Goal: Transaction & Acquisition: Subscribe to service/newsletter

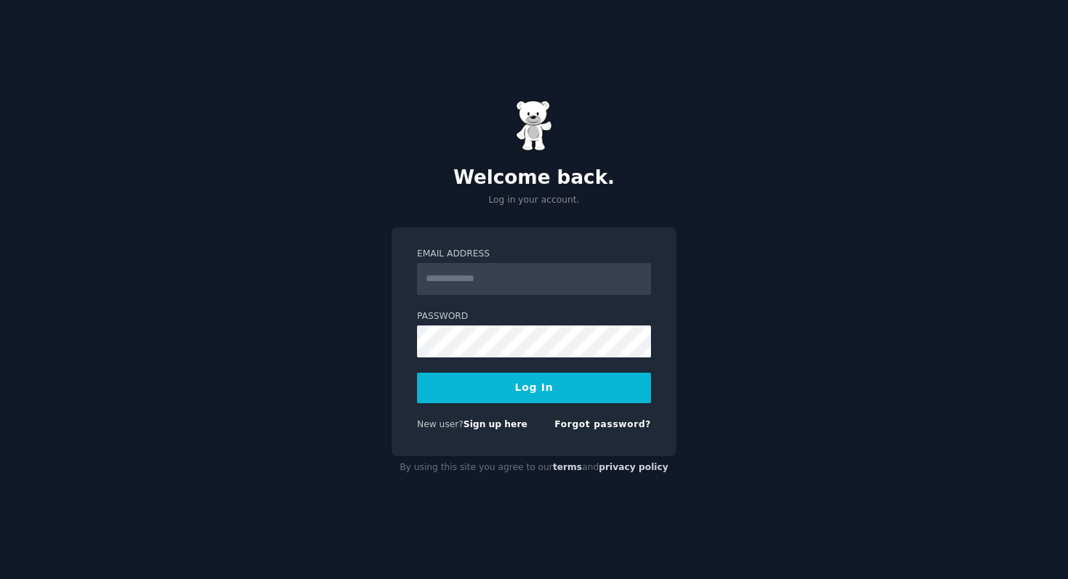
click at [481, 280] on input "Email Address" at bounding box center [534, 279] width 234 height 32
click at [487, 421] on link "Sign up here" at bounding box center [495, 424] width 64 height 10
type input "**********"
click at [417, 373] on button "Log In" at bounding box center [534, 388] width 234 height 31
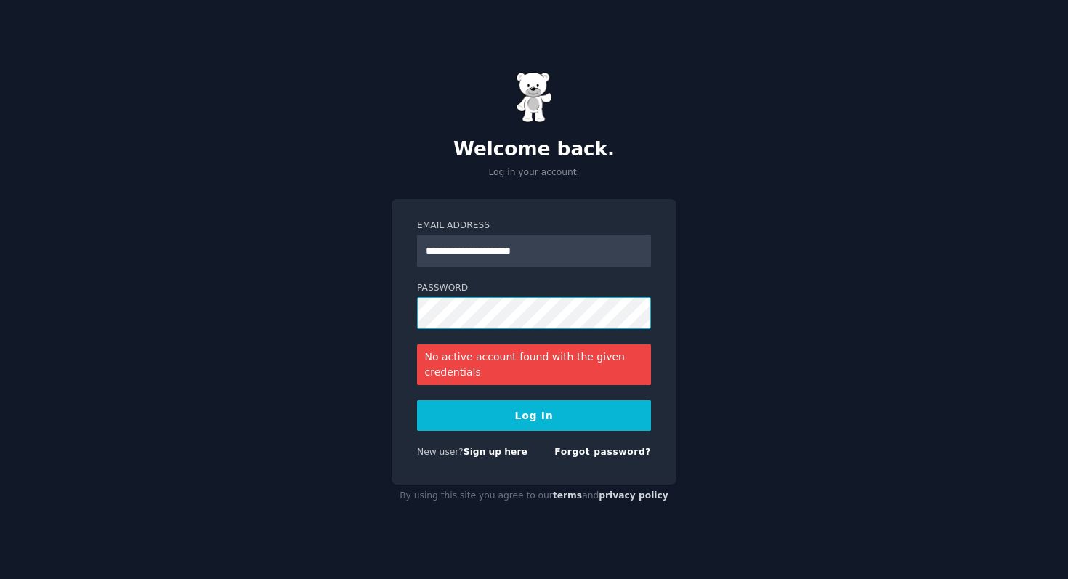
click at [417, 400] on button "Log In" at bounding box center [534, 415] width 234 height 31
click at [606, 454] on link "Forgot password?" at bounding box center [602, 452] width 97 height 10
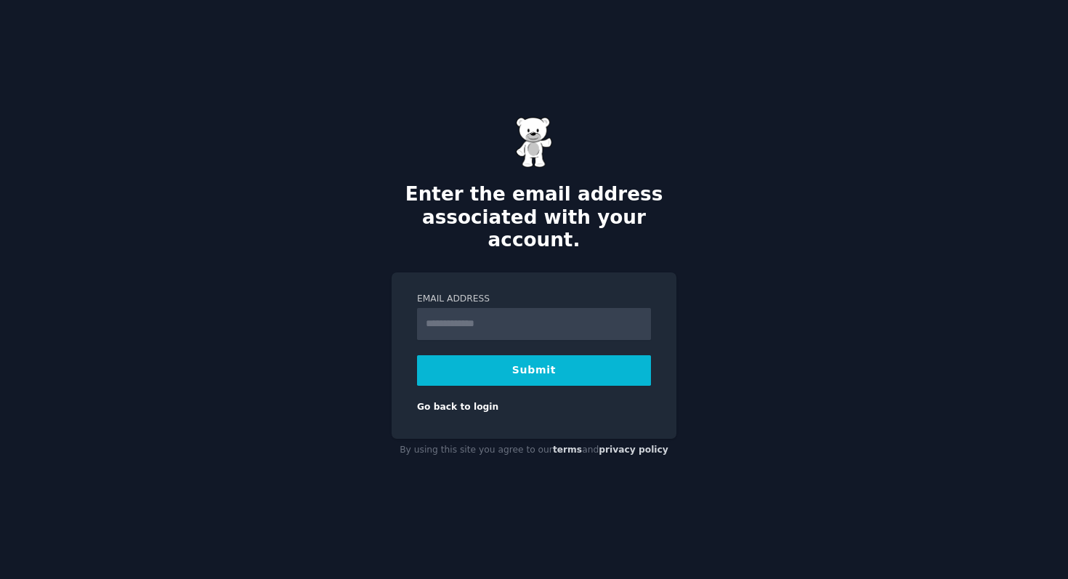
click at [523, 330] on form "Email Address Submit Go back to login" at bounding box center [534, 353] width 234 height 121
click at [523, 317] on input "Email Address" at bounding box center [534, 324] width 234 height 32
type input "**********"
click at [540, 364] on button "Submit" at bounding box center [534, 370] width 234 height 31
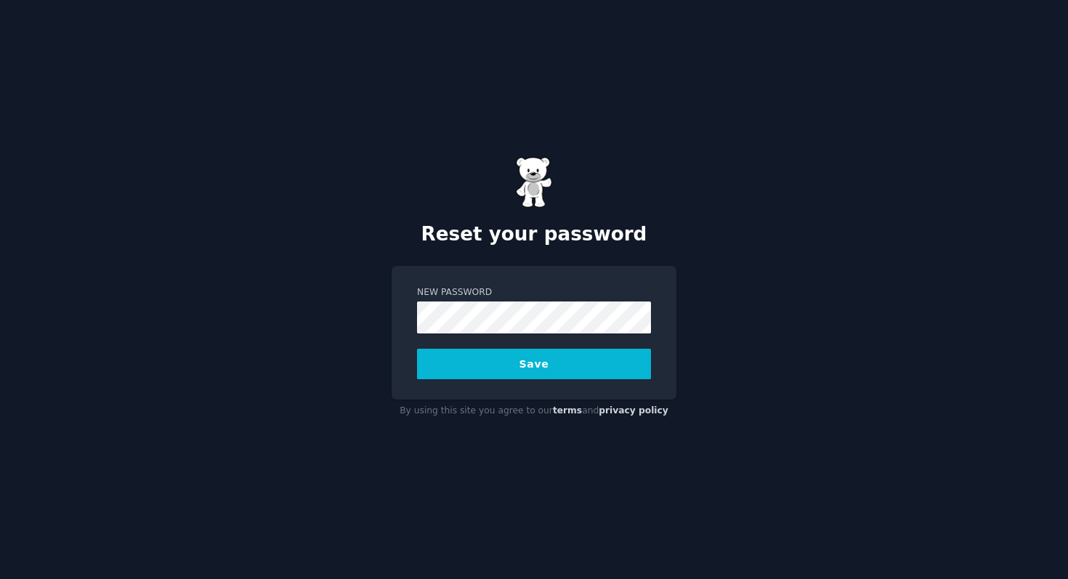
click at [566, 359] on button "Save" at bounding box center [534, 364] width 234 height 31
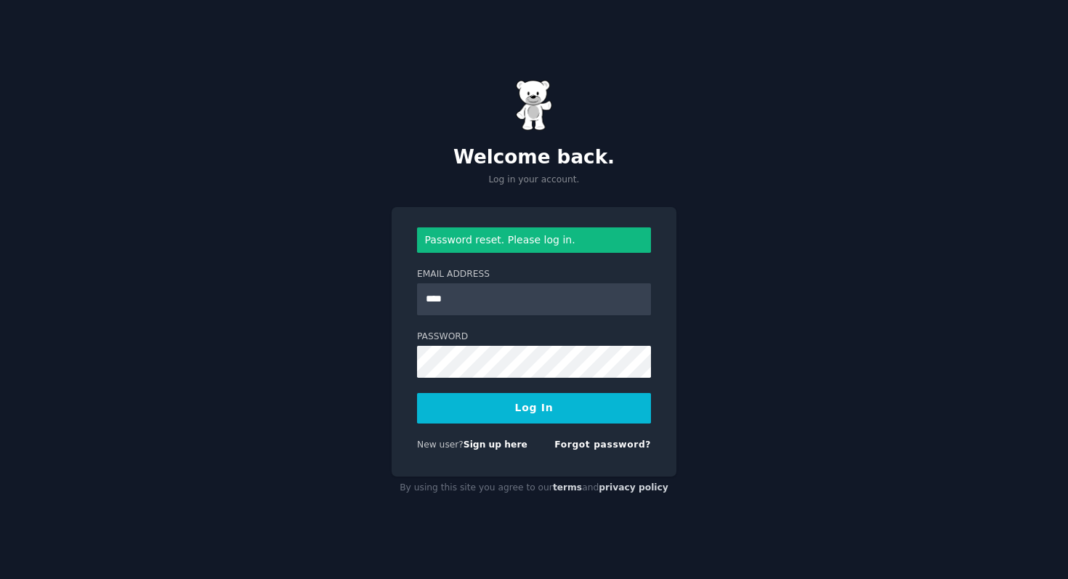
type input "**********"
click at [417, 393] on button "Log In" at bounding box center [534, 408] width 234 height 31
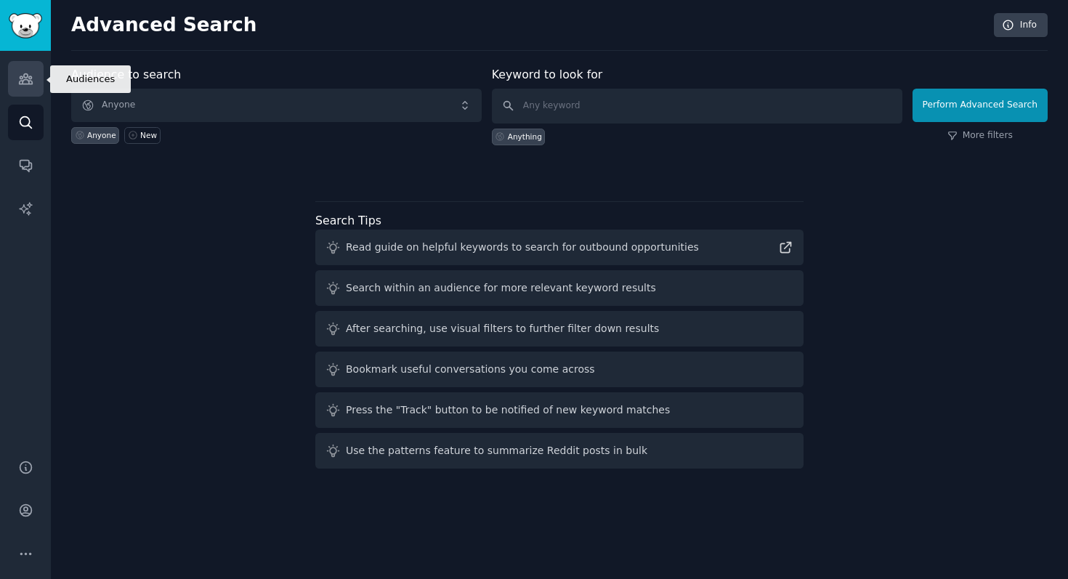
click at [26, 80] on icon "Sidebar" at bounding box center [25, 78] width 15 height 15
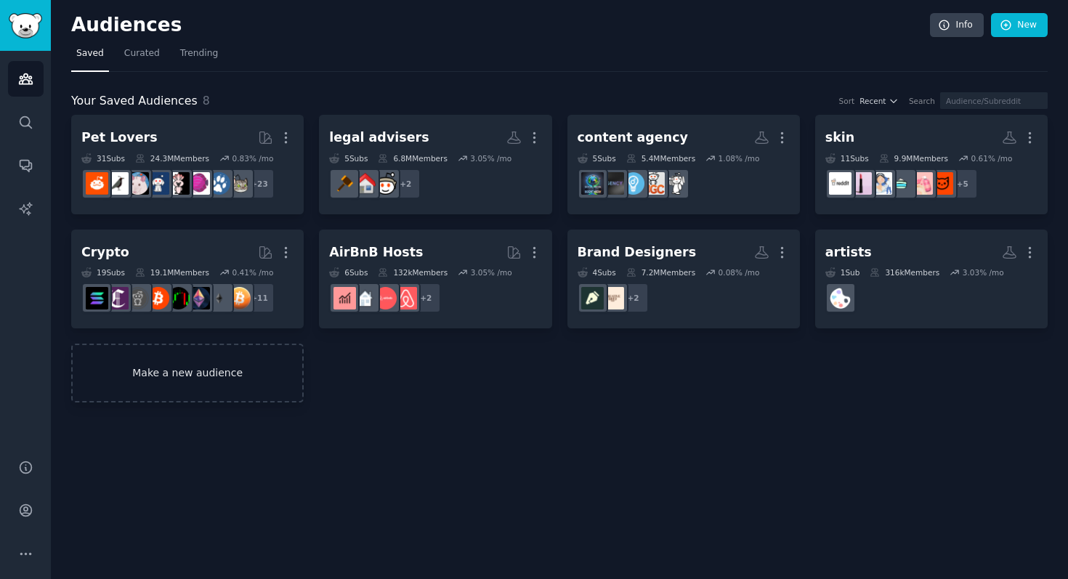
click at [237, 378] on link "Make a new audience" at bounding box center [187, 373] width 232 height 59
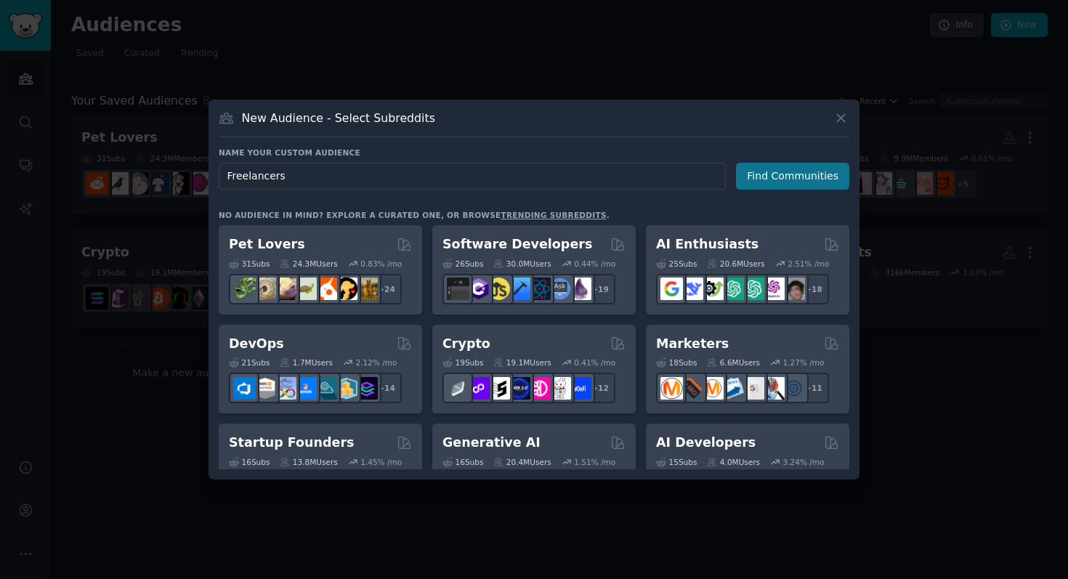
type input "Freelancers"
click at [816, 179] on button "Find Communities" at bounding box center [792, 176] width 113 height 27
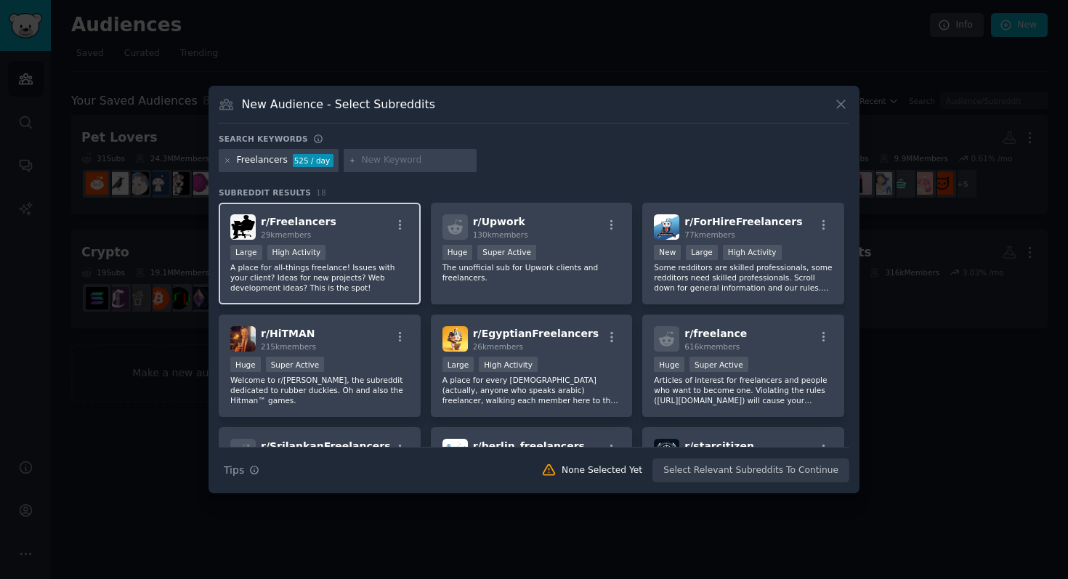
click at [339, 235] on div "r/ Freelancers 29k members" at bounding box center [319, 226] width 179 height 25
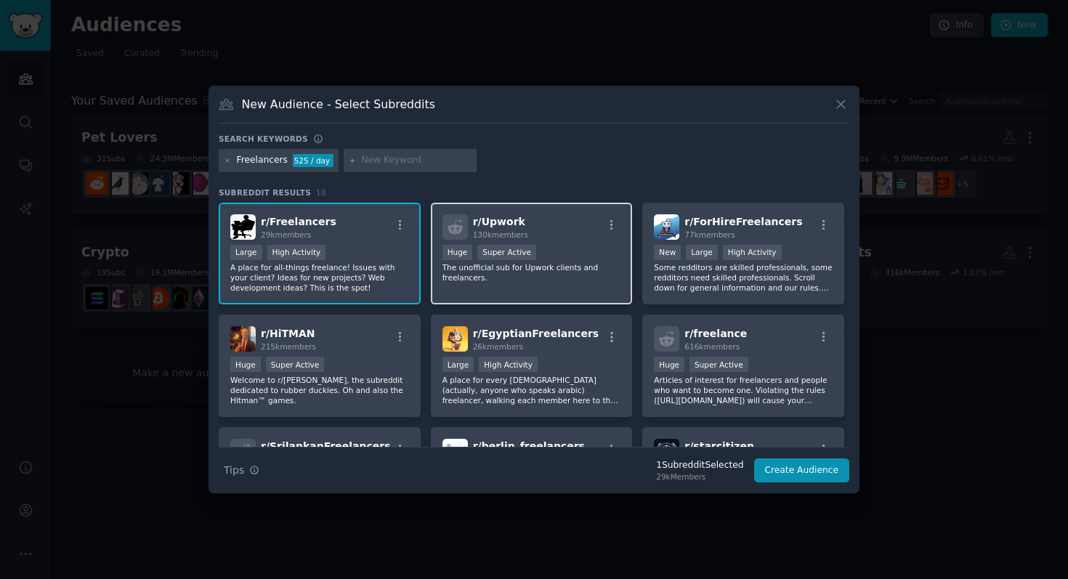
click at [582, 250] on div "Huge Super Active" at bounding box center [531, 254] width 179 height 18
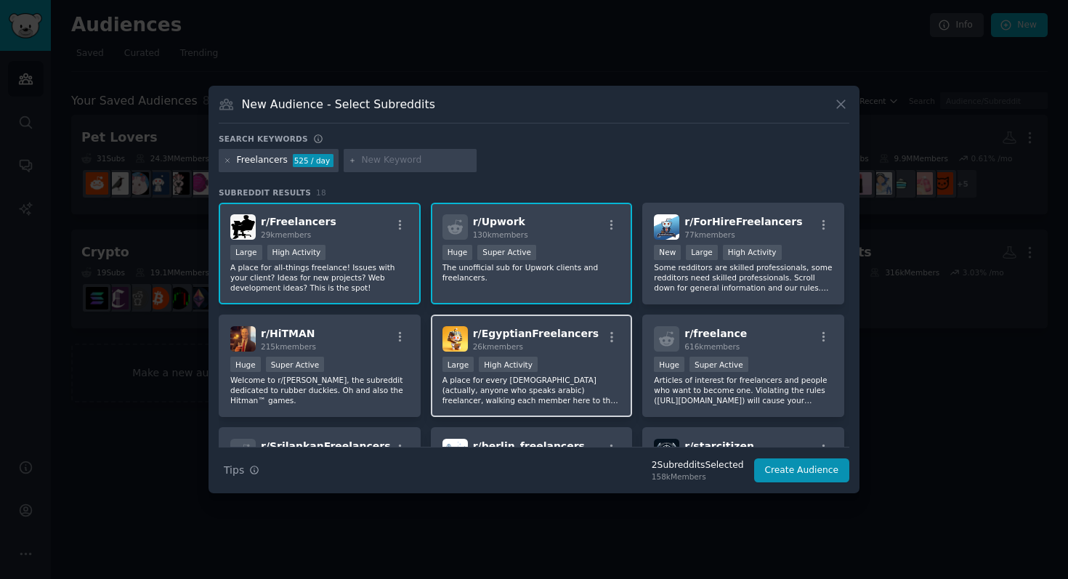
click at [582, 328] on div "r/ EgyptianFreelancers 26k members" at bounding box center [531, 338] width 179 height 25
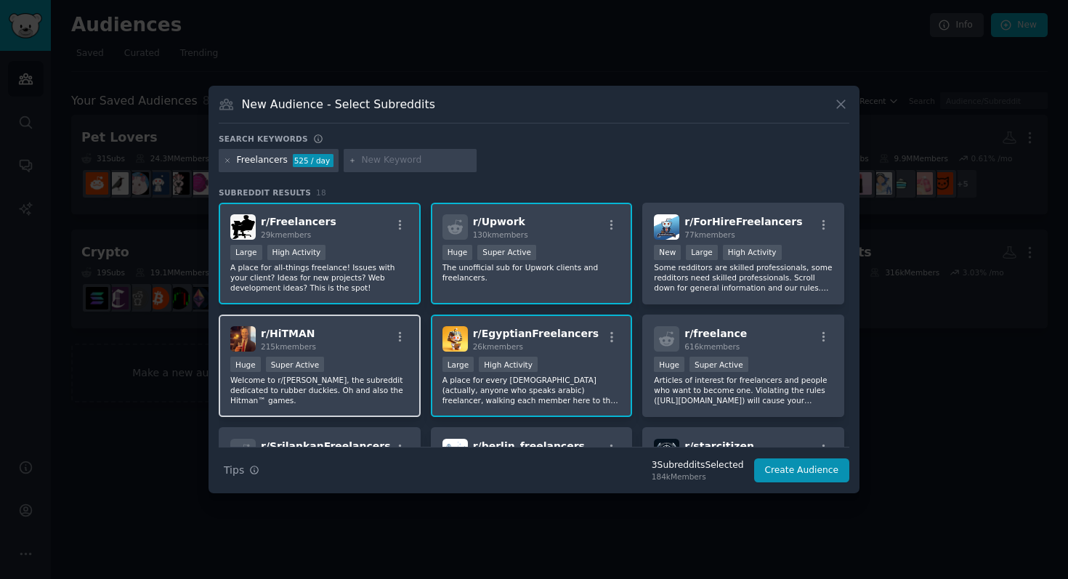
click at [306, 336] on span "r/ HiTMAN" at bounding box center [288, 334] width 54 height 12
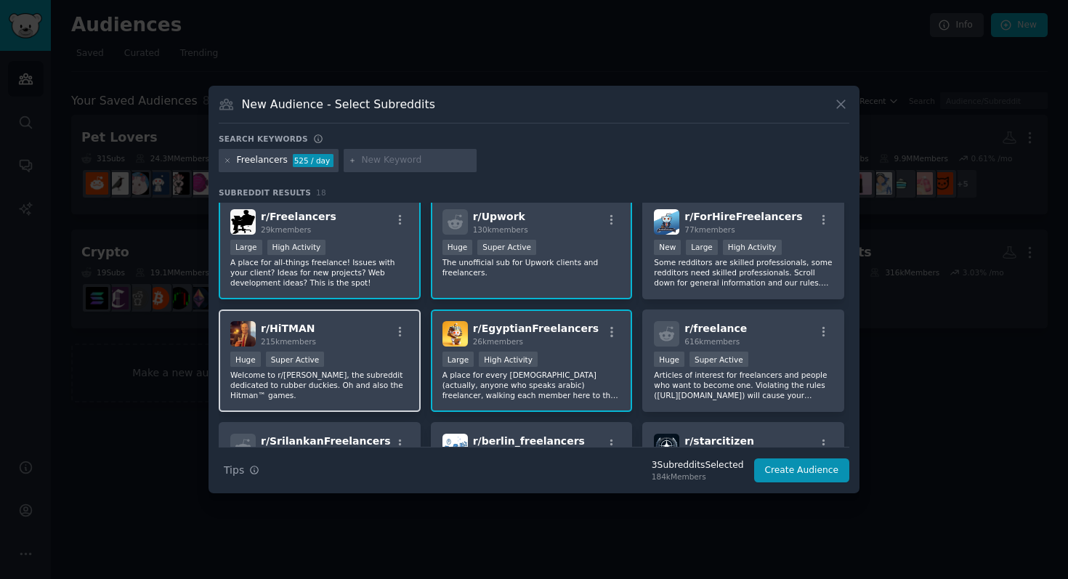
scroll to position [4, 0]
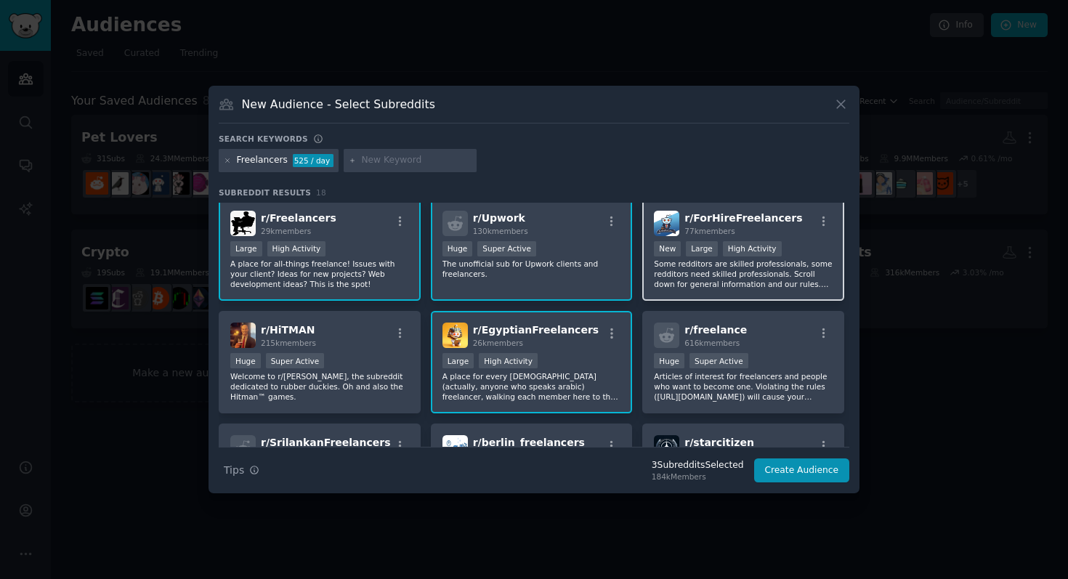
click at [797, 283] on p "Some redditors are skilled professionals, some redditors need skilled professio…" at bounding box center [743, 274] width 179 height 31
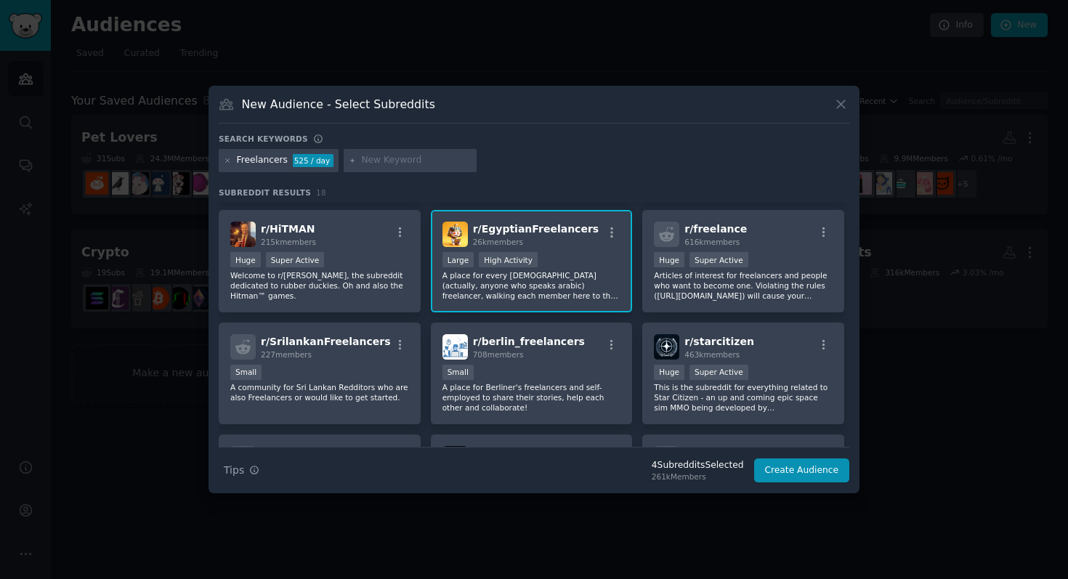
scroll to position [114, 0]
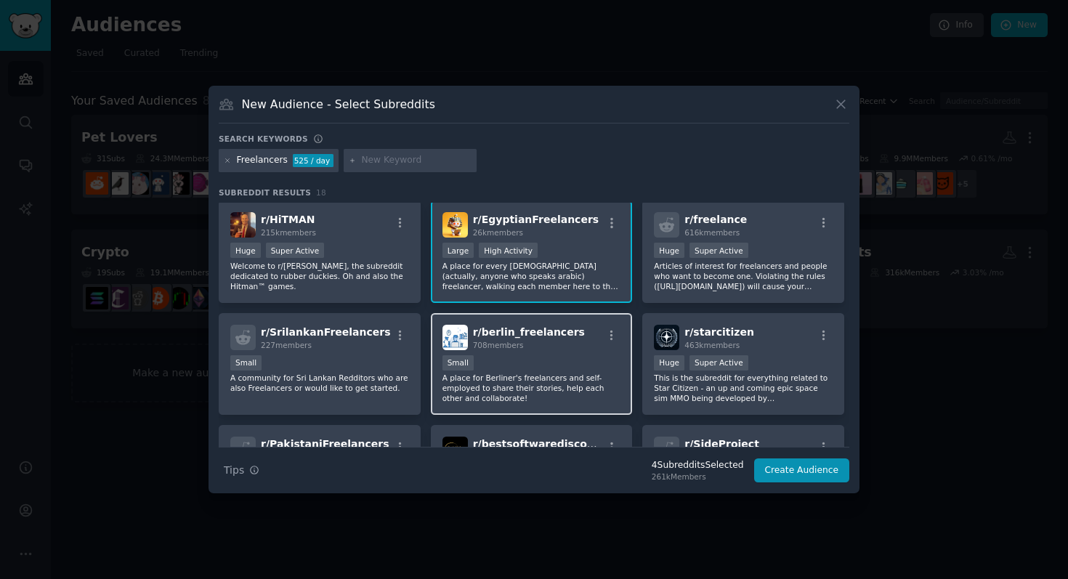
click at [564, 348] on div "708 members" at bounding box center [529, 345] width 112 height 10
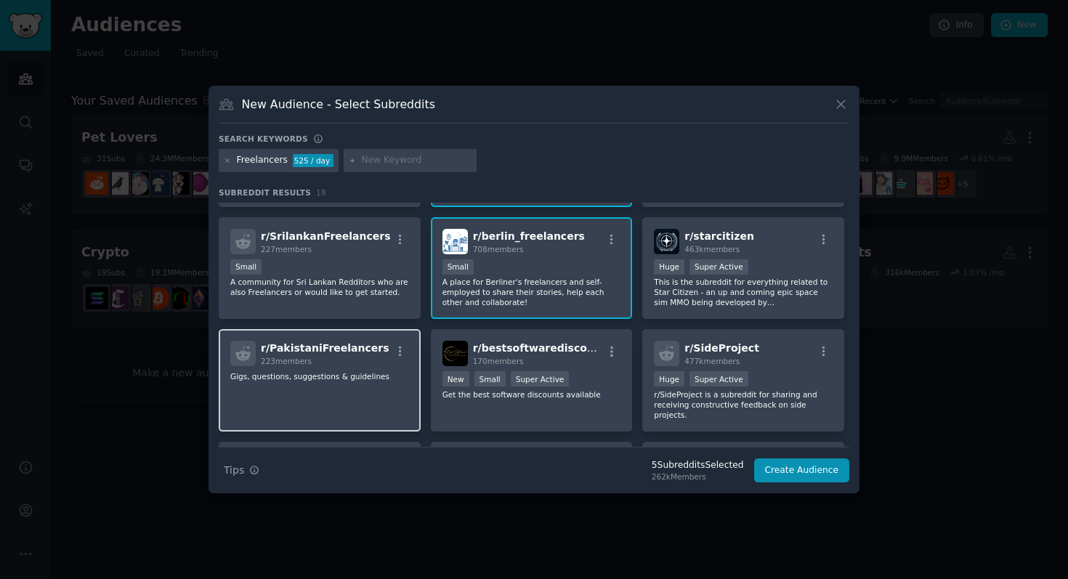
scroll to position [208, 0]
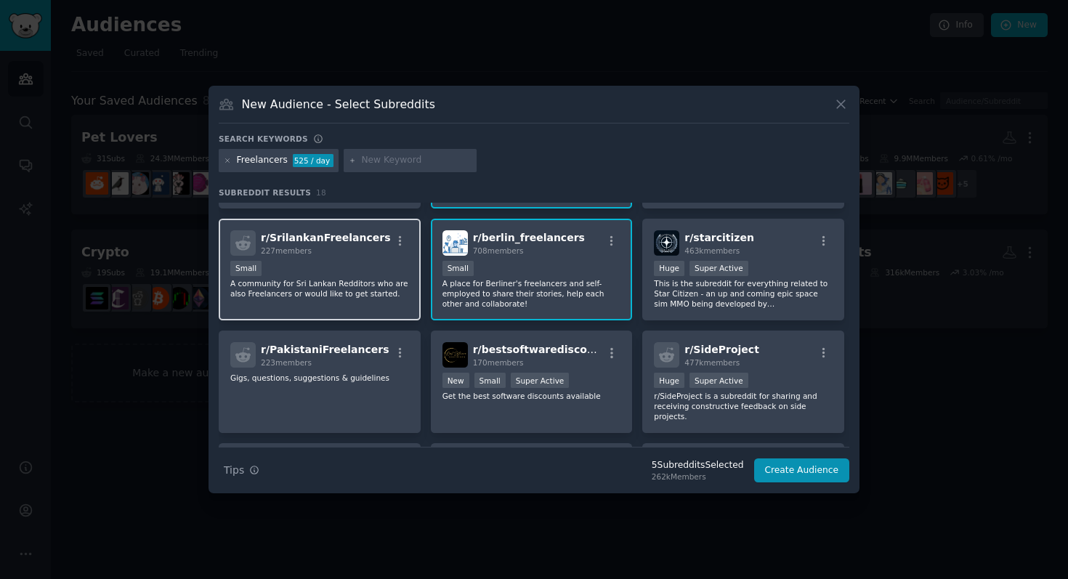
click at [326, 265] on div "Small" at bounding box center [319, 270] width 179 height 18
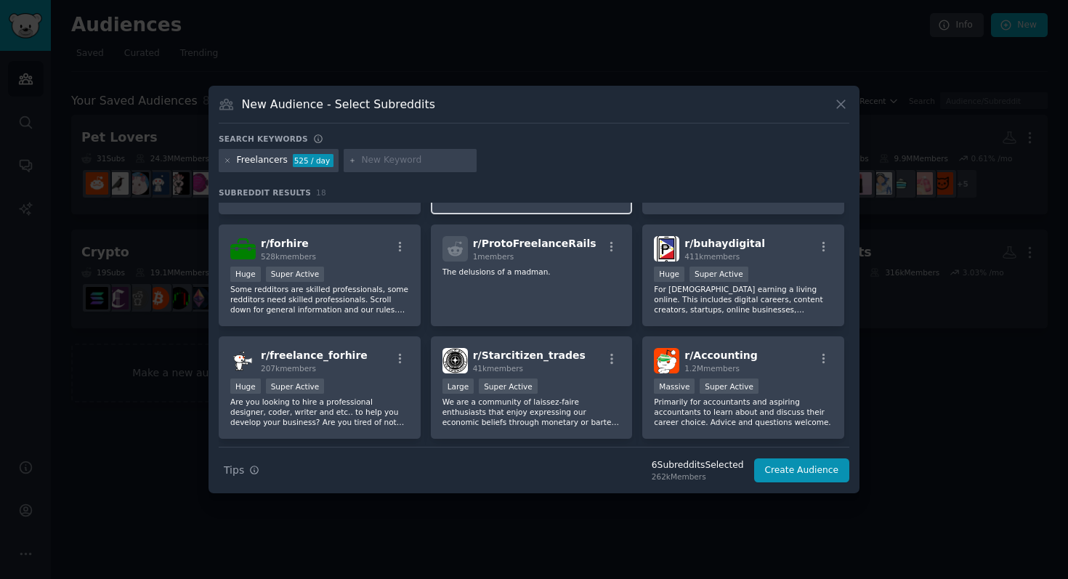
scroll to position [430, 0]
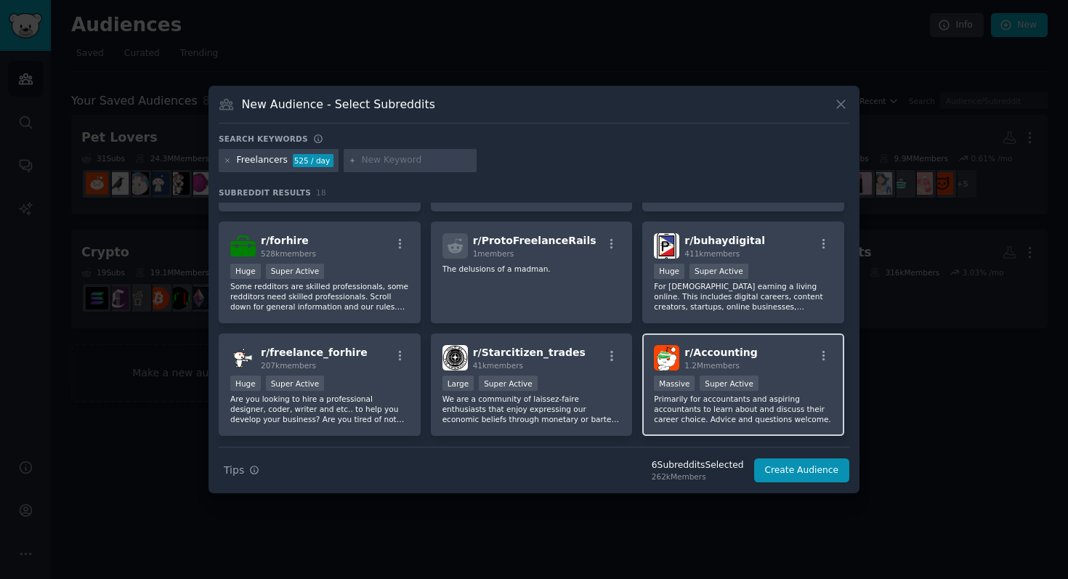
click at [768, 383] on div "1,000,000+ members Massive Super Active" at bounding box center [743, 384] width 179 height 18
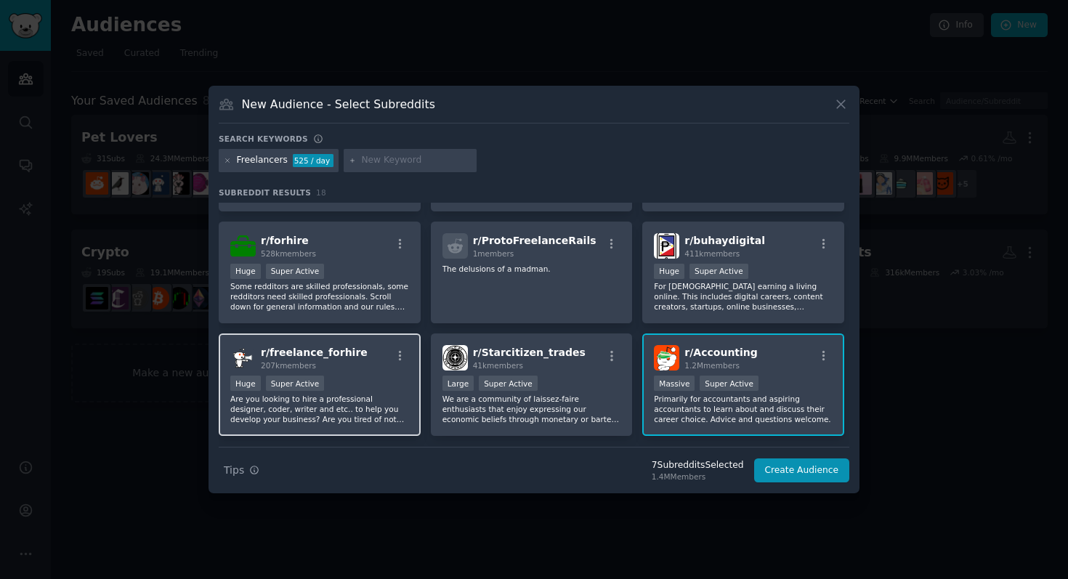
click at [371, 369] on div "r/ freelance_forhire 207k members" at bounding box center [319, 357] width 179 height 25
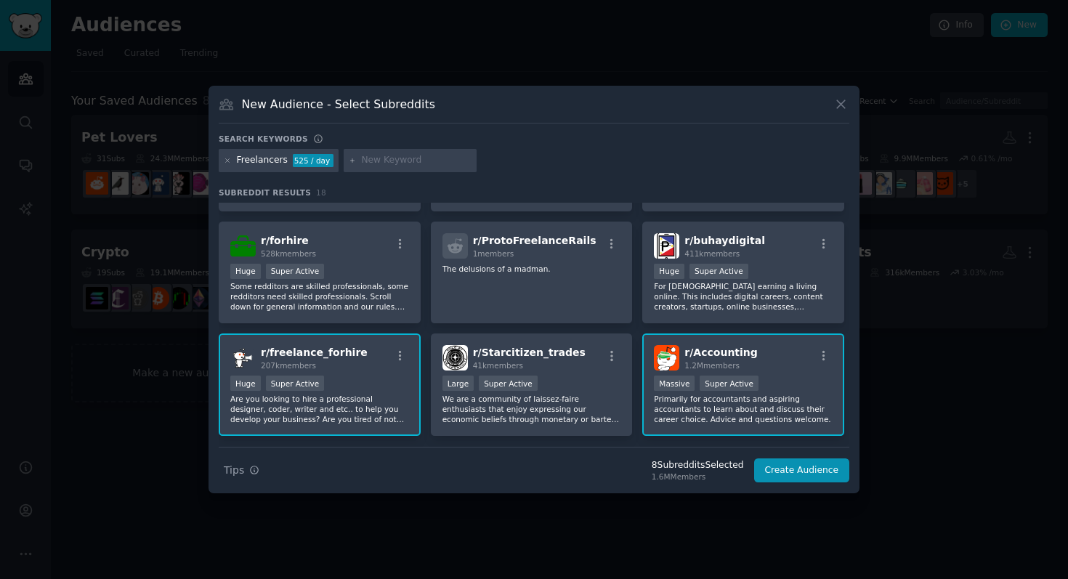
scroll to position [470, 0]
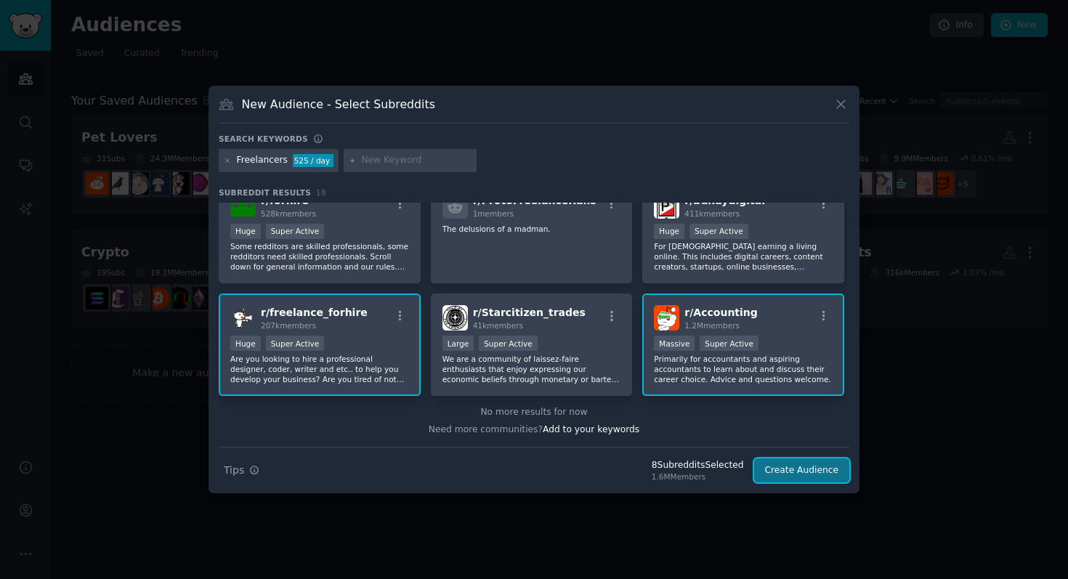
click at [802, 479] on button "Create Audience" at bounding box center [802, 470] width 96 height 25
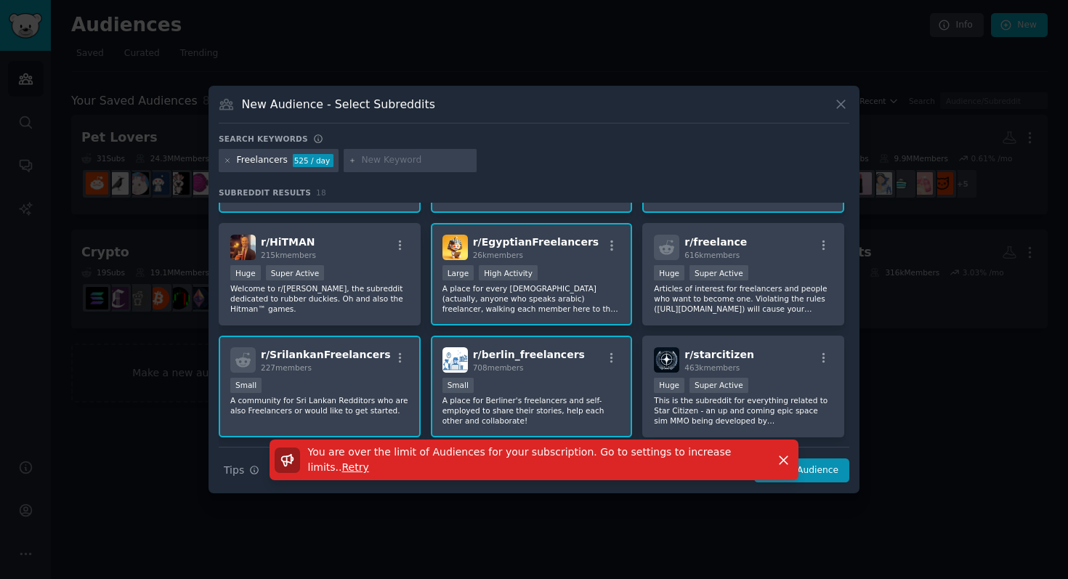
scroll to position [0, 0]
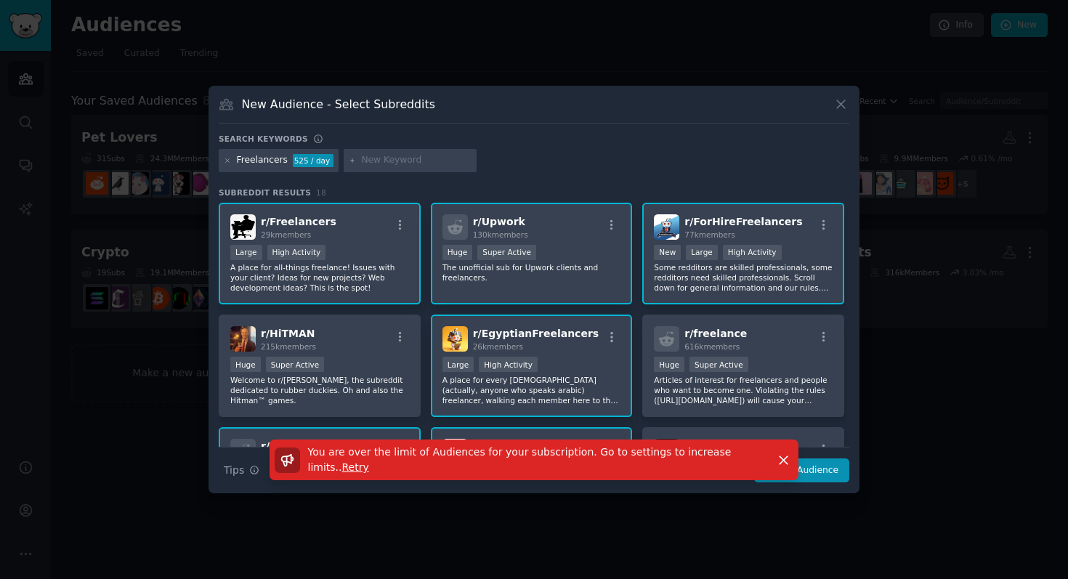
click at [509, 282] on p "The unofficial sub for Upwork clients and freelancers." at bounding box center [531, 272] width 179 height 20
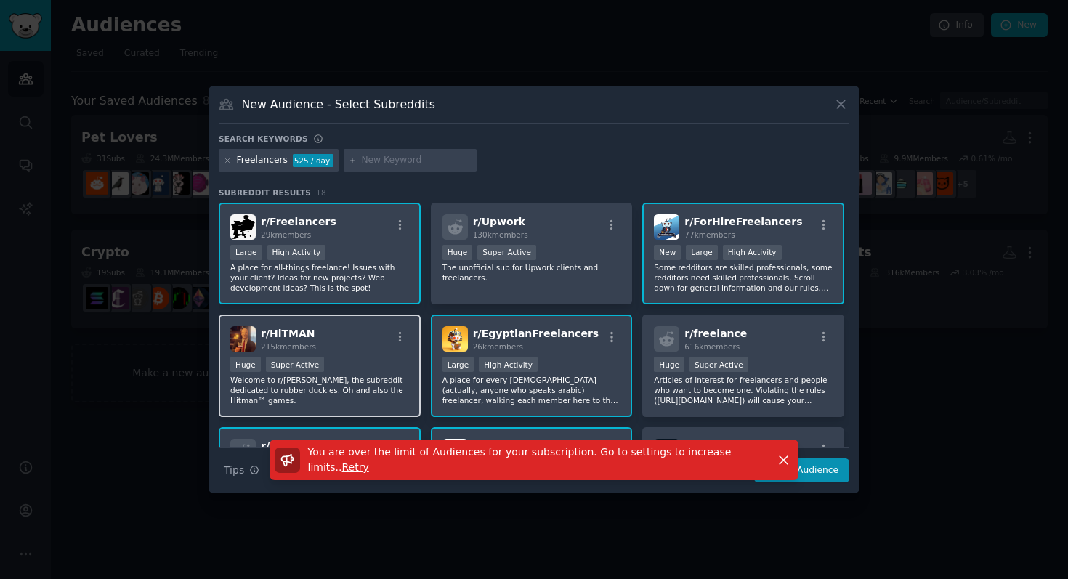
click at [369, 359] on div "Huge Super Active" at bounding box center [319, 366] width 179 height 18
click at [775, 272] on p "Some redditors are skilled professionals, some redditors need skilled professio…" at bounding box center [743, 277] width 179 height 31
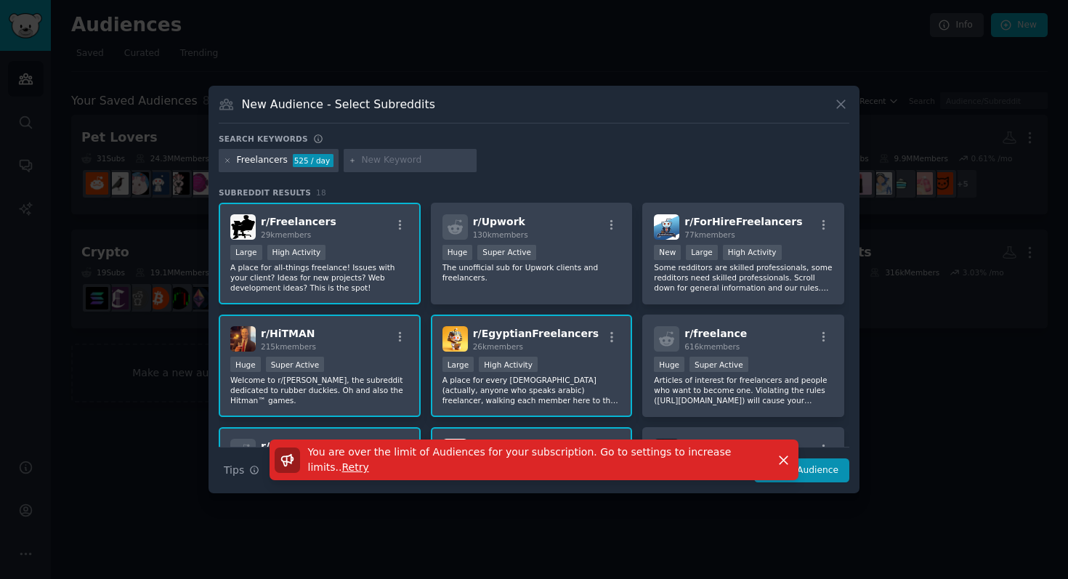
click at [588, 349] on div "r/ EgyptianFreelancers 26k members" at bounding box center [531, 338] width 179 height 25
click at [354, 362] on div "Huge Super Active" at bounding box center [319, 366] width 179 height 18
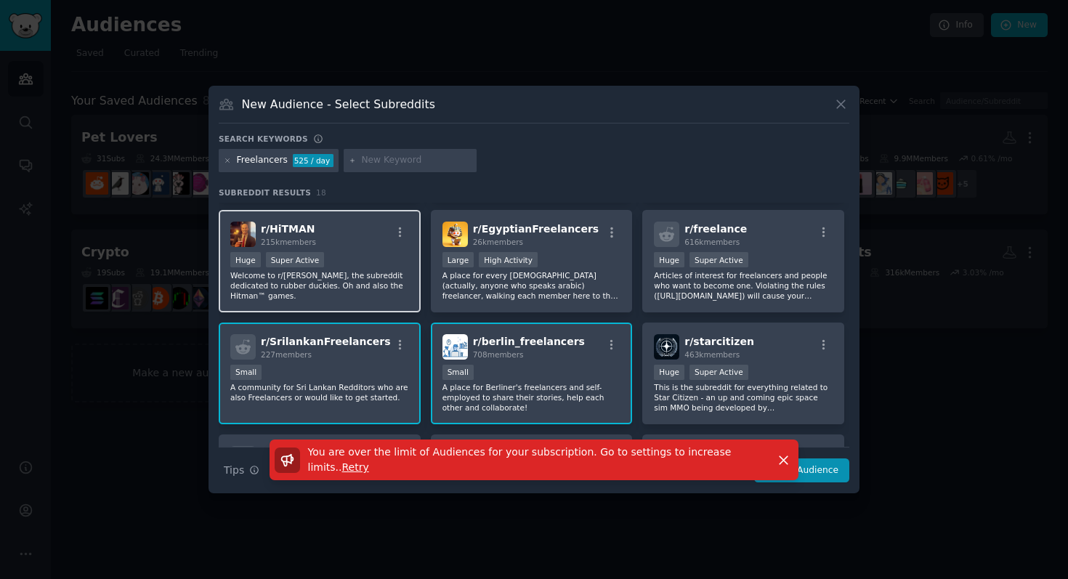
scroll to position [100, 0]
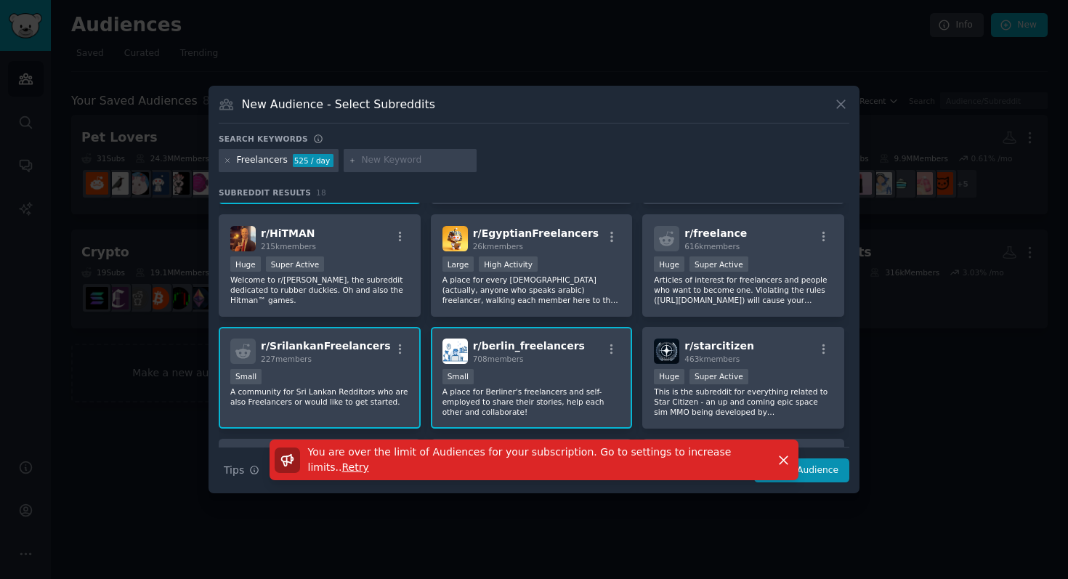
click at [354, 376] on div "Small" at bounding box center [319, 378] width 179 height 18
click at [521, 381] on div "100 - 1000 members Small" at bounding box center [531, 378] width 179 height 18
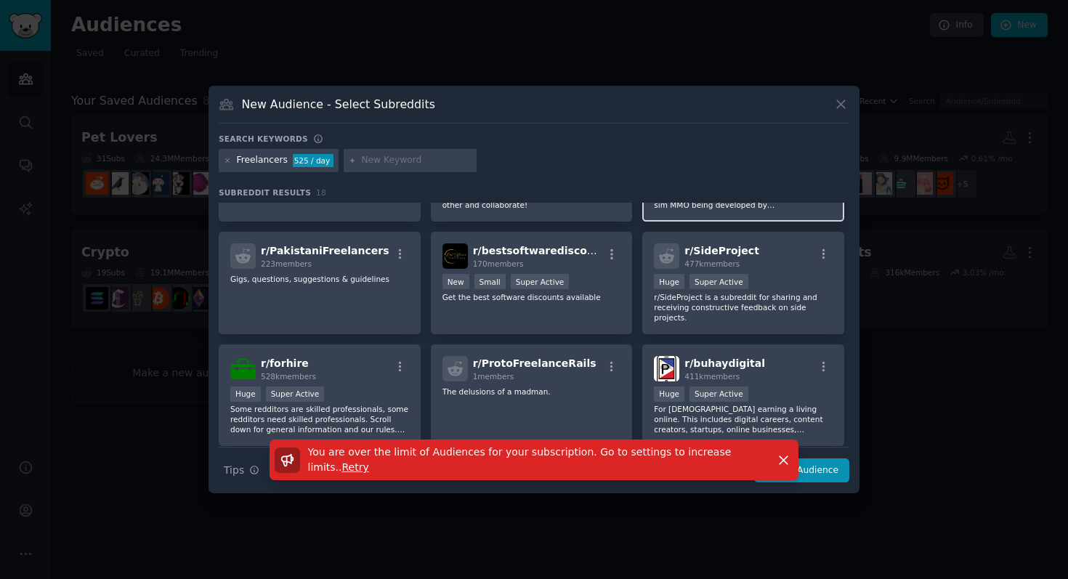
scroll to position [470, 0]
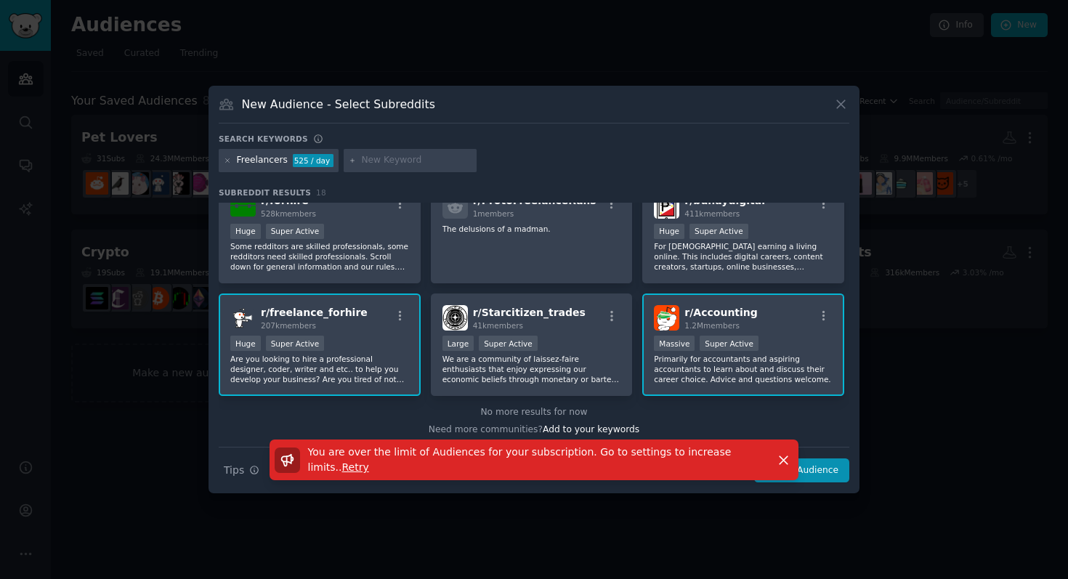
click at [362, 330] on div "r/ freelance_forhire 207k members" at bounding box center [319, 317] width 179 height 25
click at [782, 338] on div ">= 95th percentile for submissions / day Massive Super Active" at bounding box center [743, 345] width 179 height 18
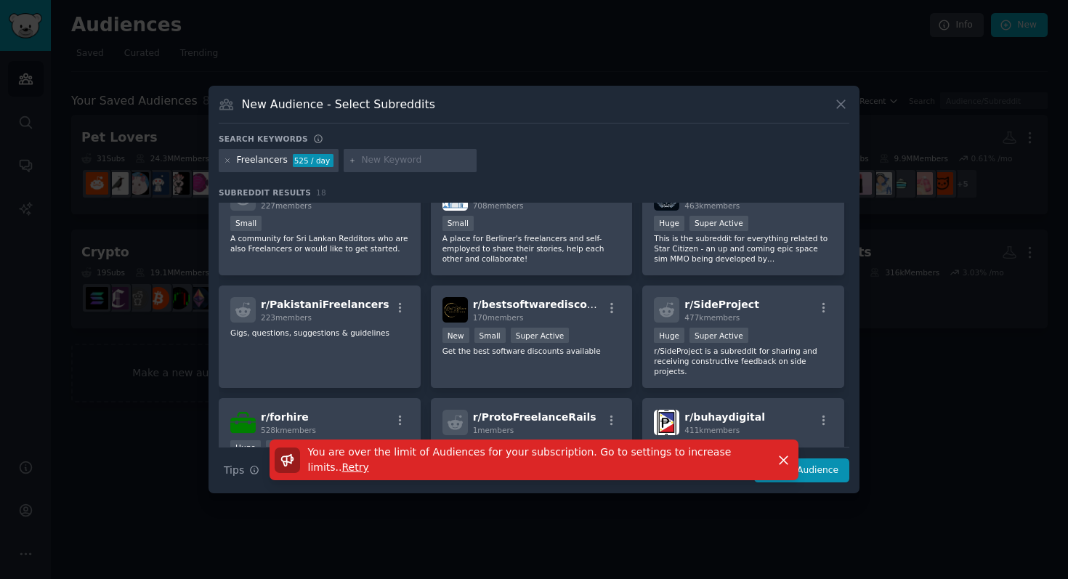
scroll to position [0, 0]
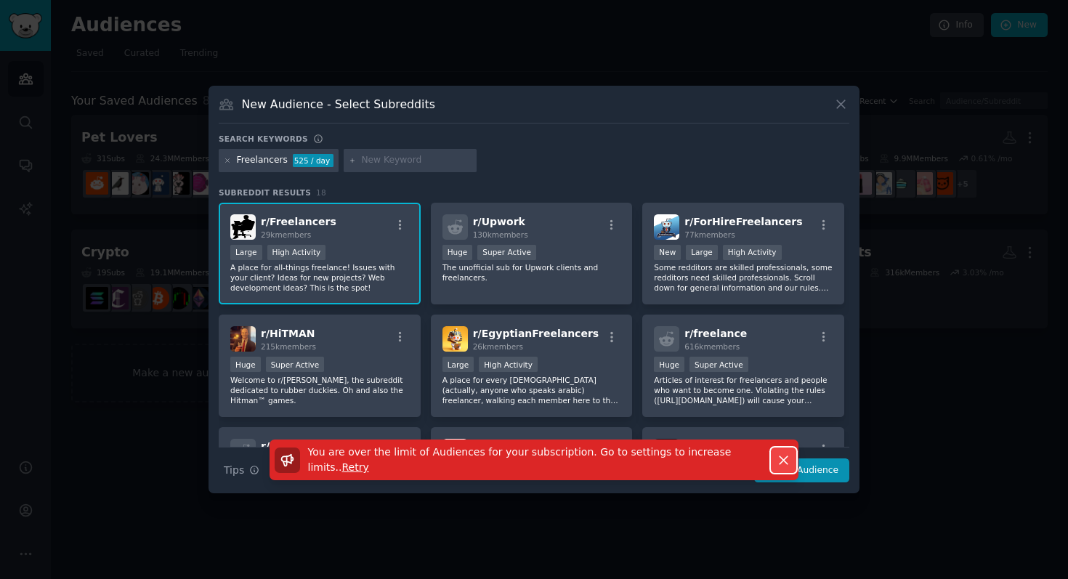
click at [784, 452] on icon "button" at bounding box center [783, 459] width 15 height 15
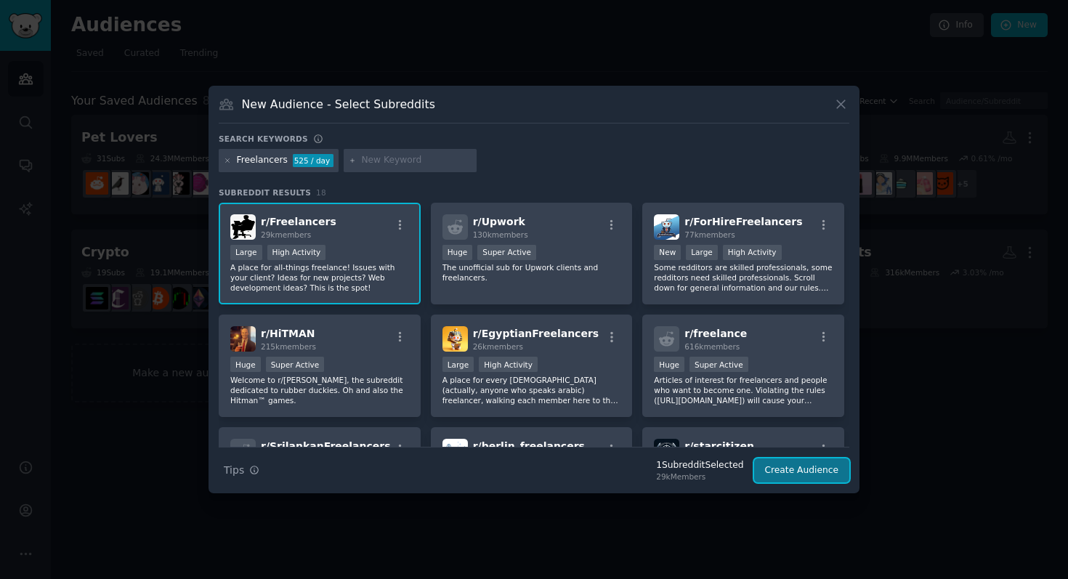
click at [803, 479] on button "Create Audience" at bounding box center [802, 470] width 96 height 25
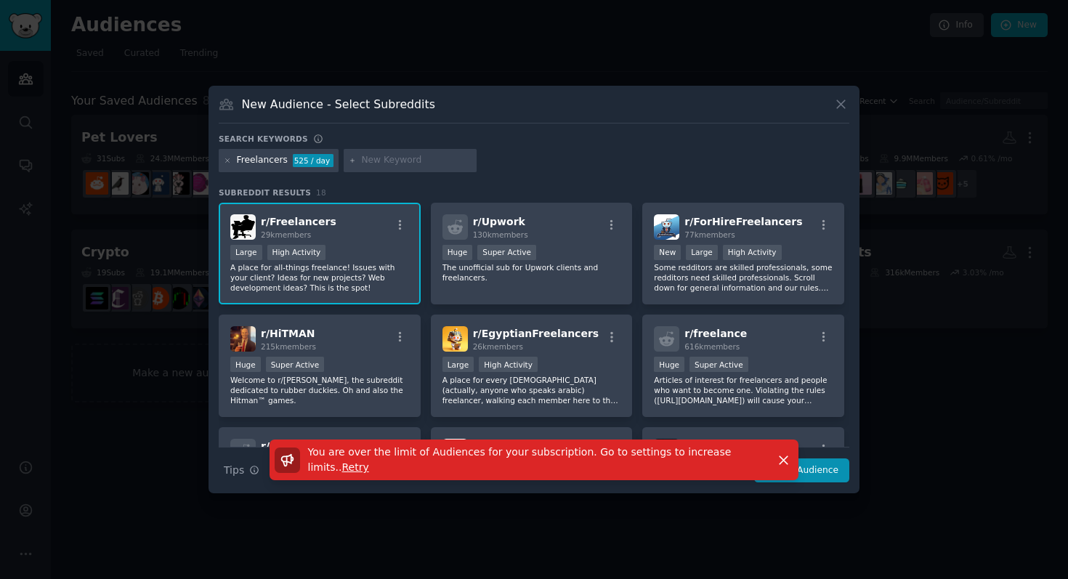
click at [854, 354] on div "New Audience - Select Subreddits Search keywords Freelancers 525 / day Subreddi…" at bounding box center [533, 289] width 651 height 407
click at [797, 460] on div "You are over the limit of Audiences for your subscription. Go to settings to in…" at bounding box center [533, 459] width 529 height 41
click at [779, 462] on icon "button" at bounding box center [783, 459] width 15 height 15
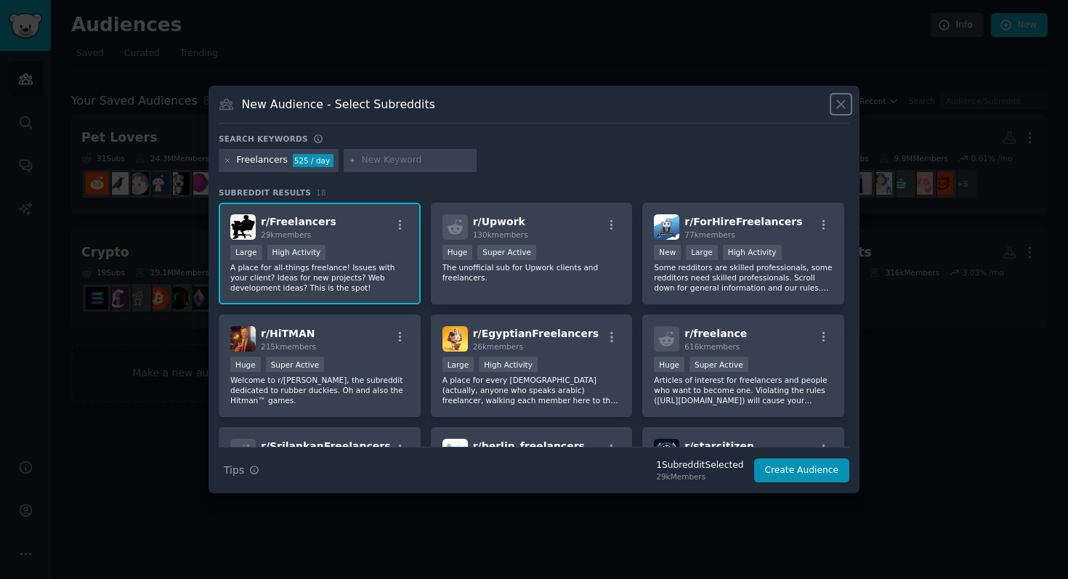
click at [845, 109] on icon at bounding box center [840, 104] width 15 height 15
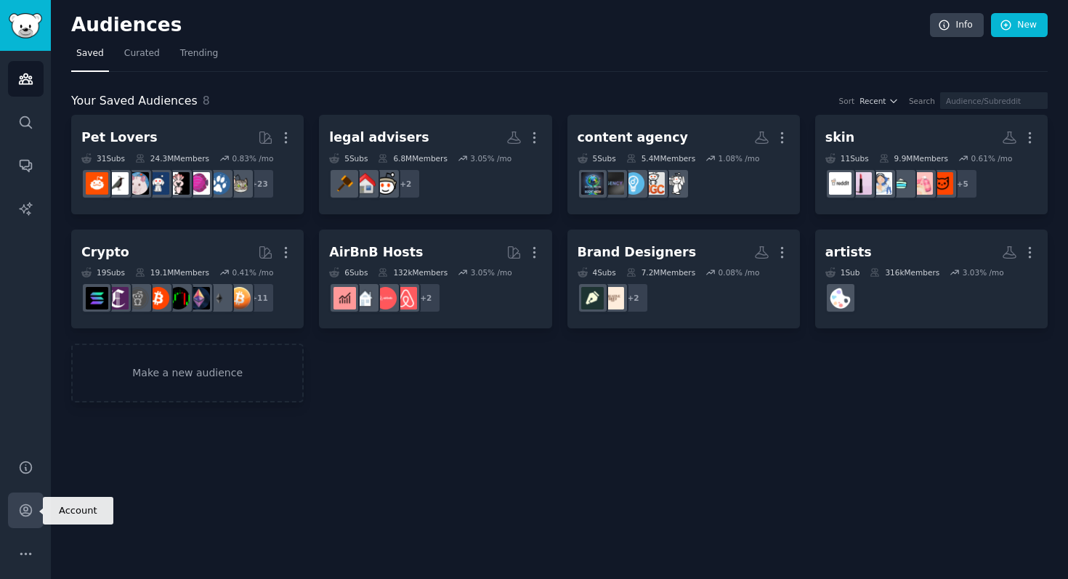
click at [28, 501] on link "Account" at bounding box center [26, 510] width 36 height 36
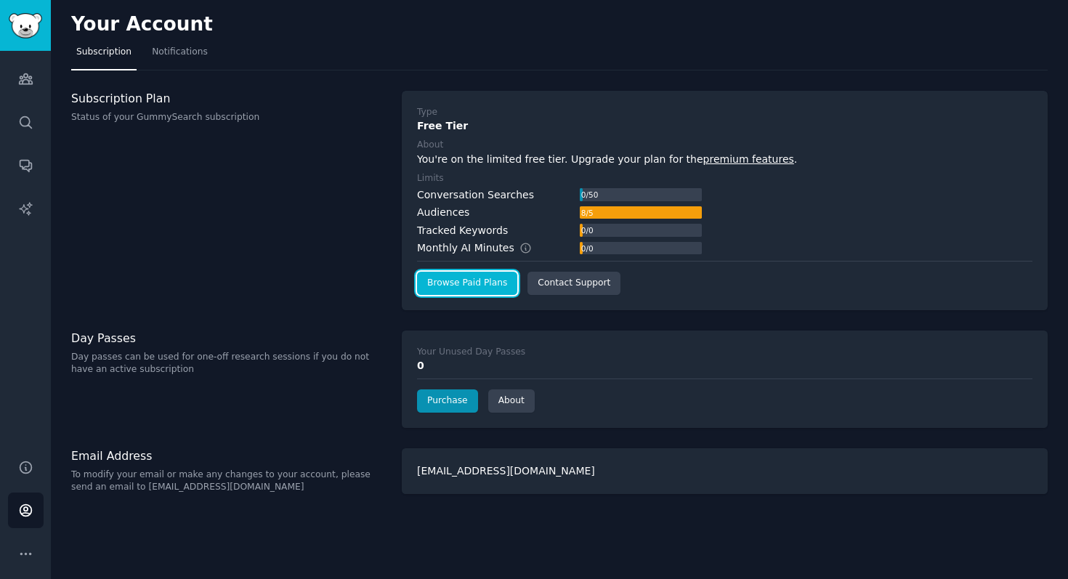
click at [503, 288] on link "Browse Paid Plans" at bounding box center [467, 283] width 100 height 23
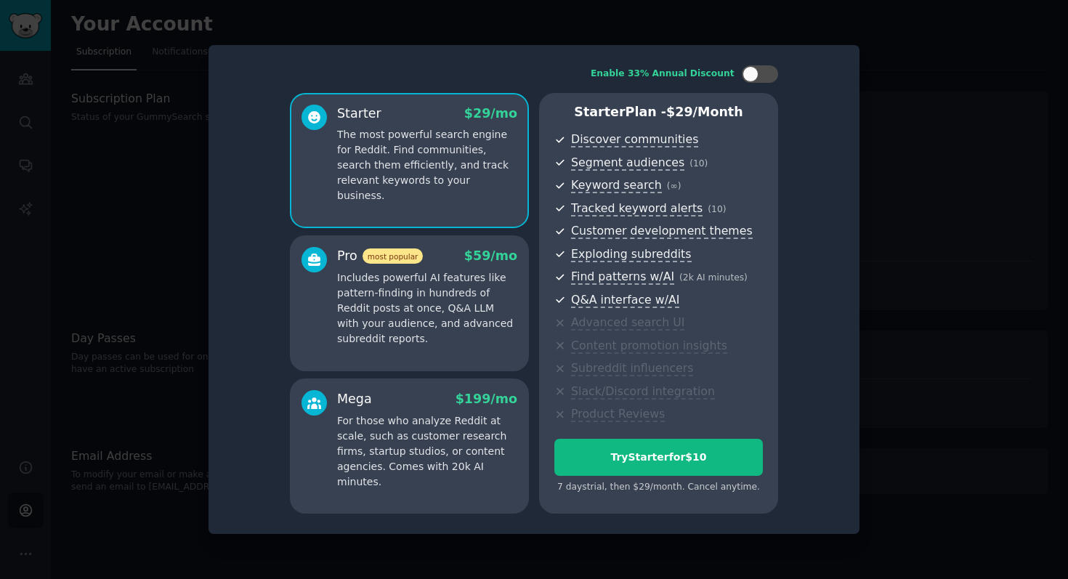
click at [413, 319] on p "Includes powerful AI features like pattern-finding in hundreds of Reddit posts …" at bounding box center [427, 308] width 180 height 76
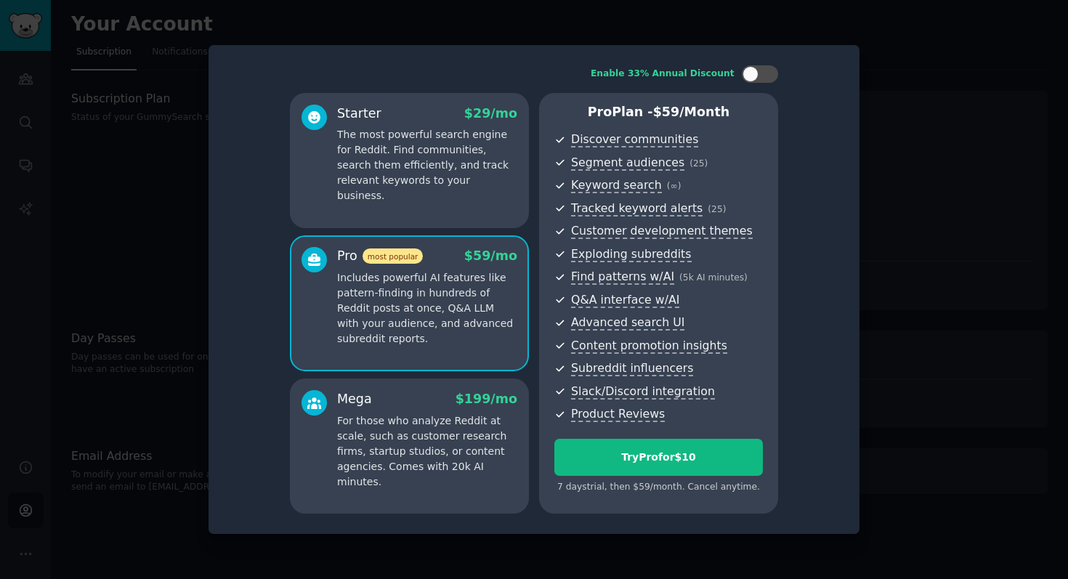
click at [390, 450] on p "For those who analyze Reddit at scale, such as customer research firms, startup…" at bounding box center [427, 451] width 180 height 76
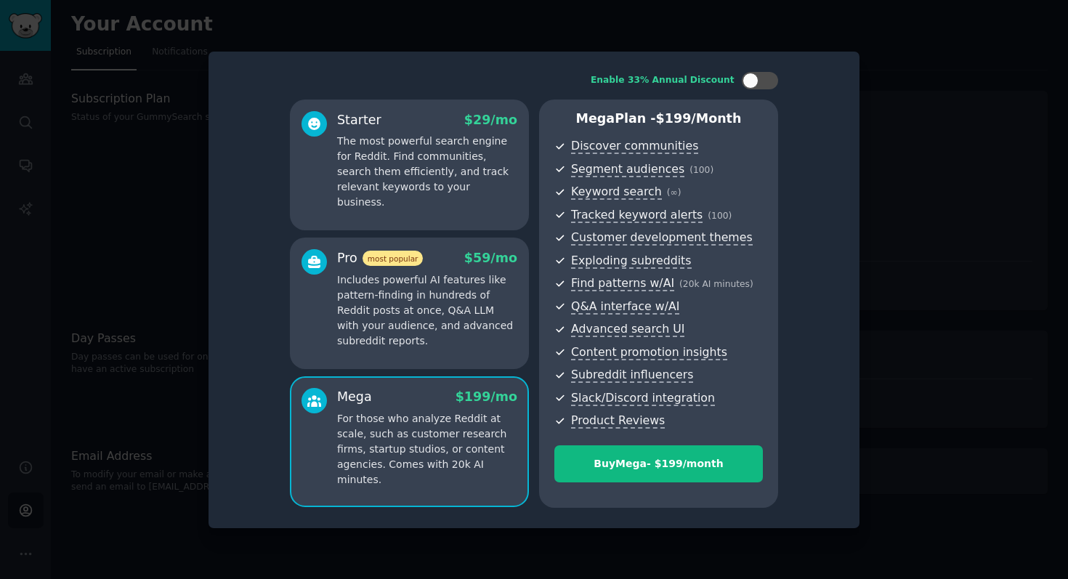
click at [392, 374] on div "Starter $ 29 /mo The most powerful search engine for Reddit. Find communities, …" at bounding box center [409, 303] width 239 height 408
click at [429, 354] on div "Pro most popular $ 59 /mo Includes powerful AI features like pattern-finding in…" at bounding box center [409, 302] width 239 height 131
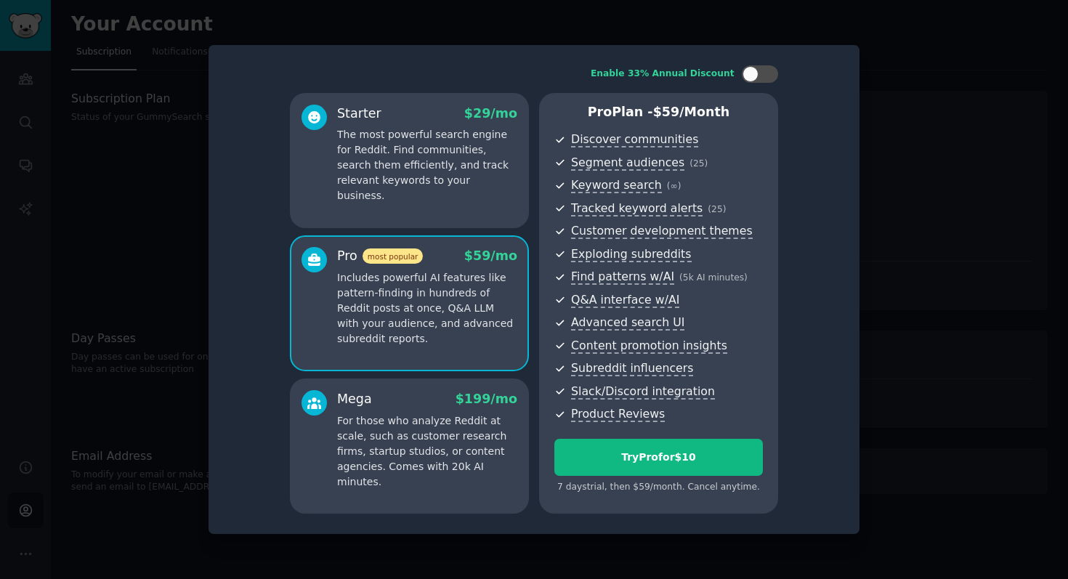
click at [432, 425] on p "For those who analyze Reddit at scale, such as customer research firms, startup…" at bounding box center [427, 451] width 180 height 76
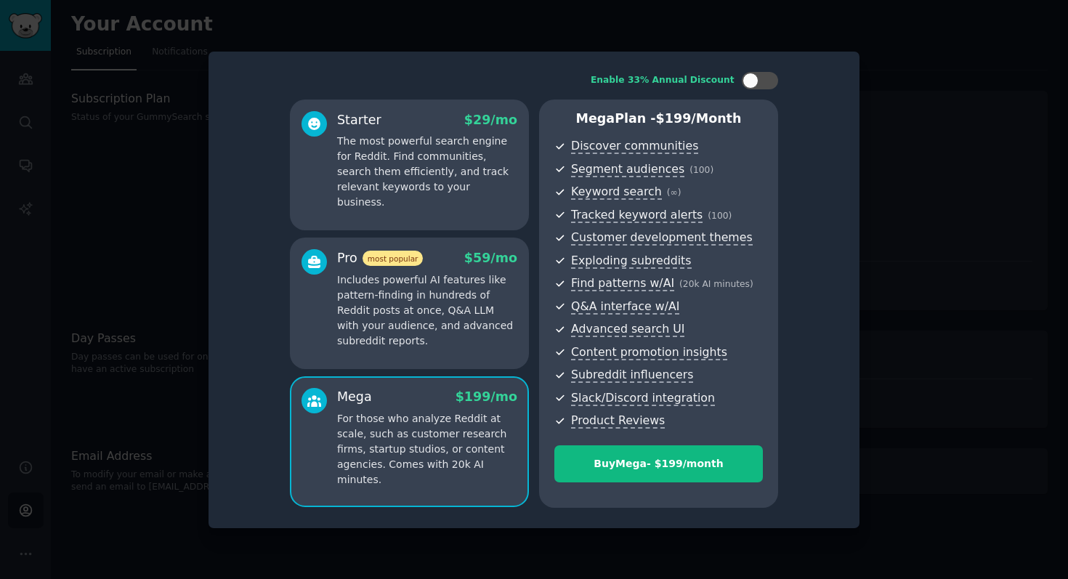
click at [436, 350] on div "Pro most popular $ 59 /mo Includes powerful AI features like pattern-finding in…" at bounding box center [409, 302] width 239 height 131
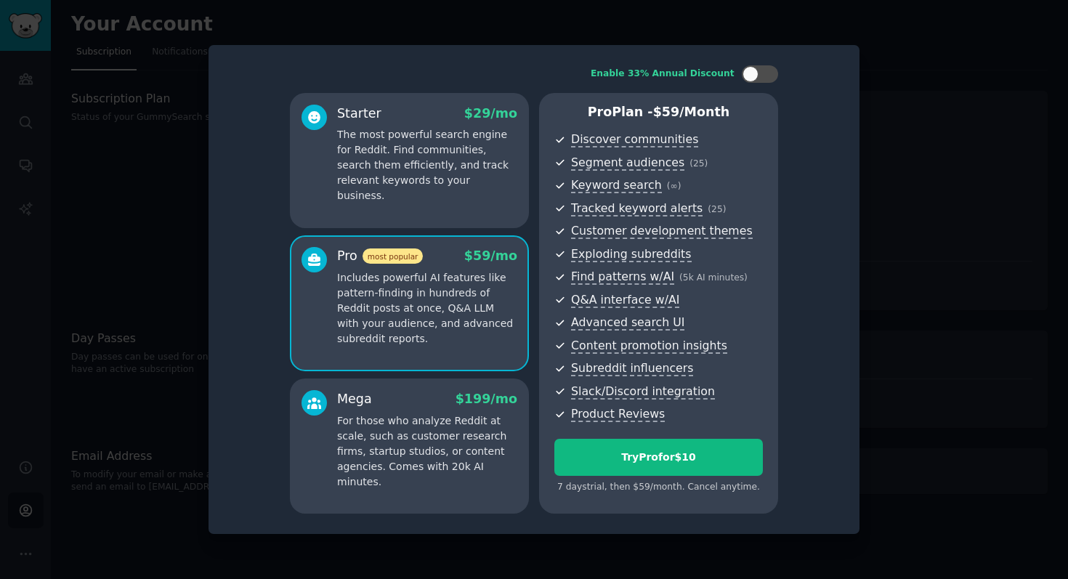
click at [423, 422] on p "For those who analyze Reddit at scale, such as customer research firms, startup…" at bounding box center [427, 451] width 180 height 76
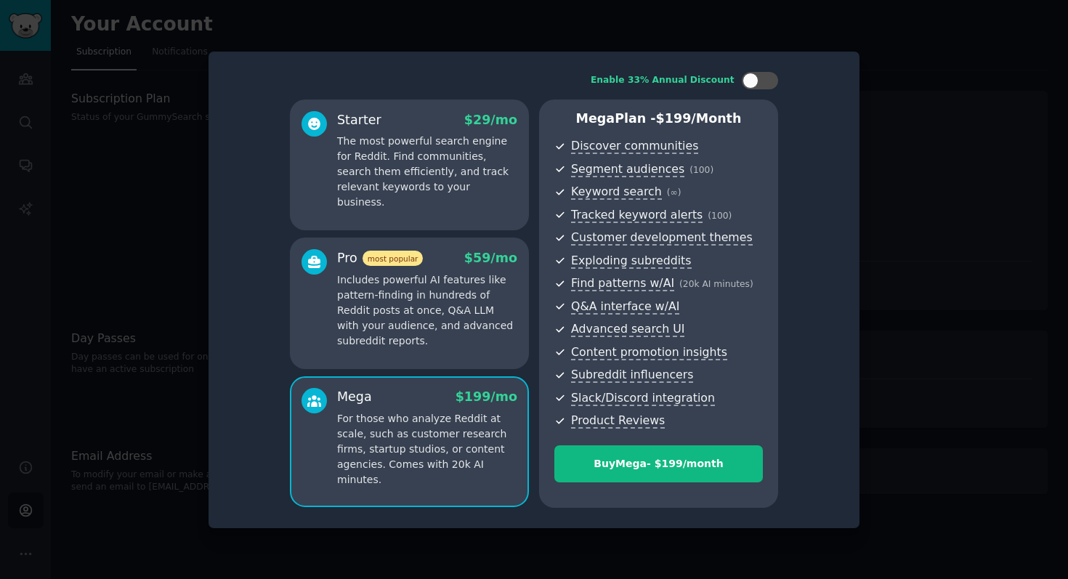
click at [437, 335] on p "Includes powerful AI features like pattern-finding in hundreds of Reddit posts …" at bounding box center [427, 310] width 180 height 76
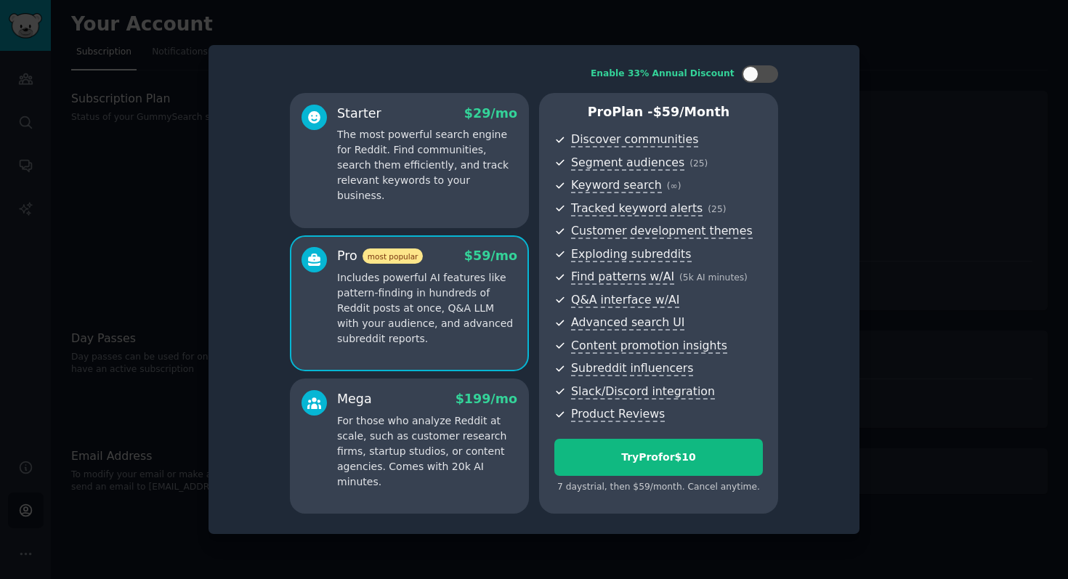
click at [428, 187] on p "The most powerful search engine for Reddit. Find communities, search them effic…" at bounding box center [427, 165] width 180 height 76
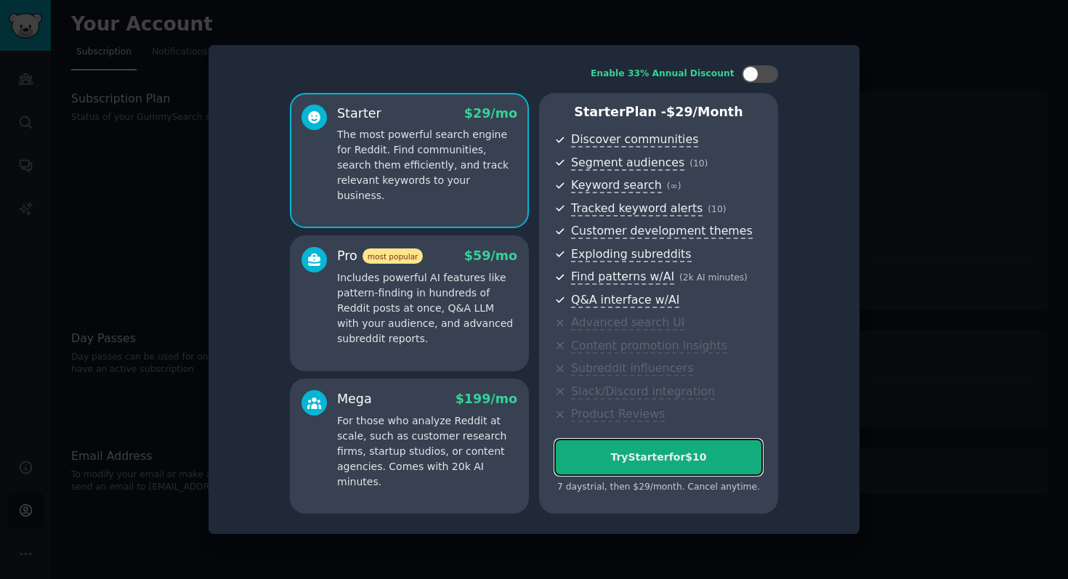
click at [645, 463] on div "Try Starter for $10" at bounding box center [658, 457] width 207 height 15
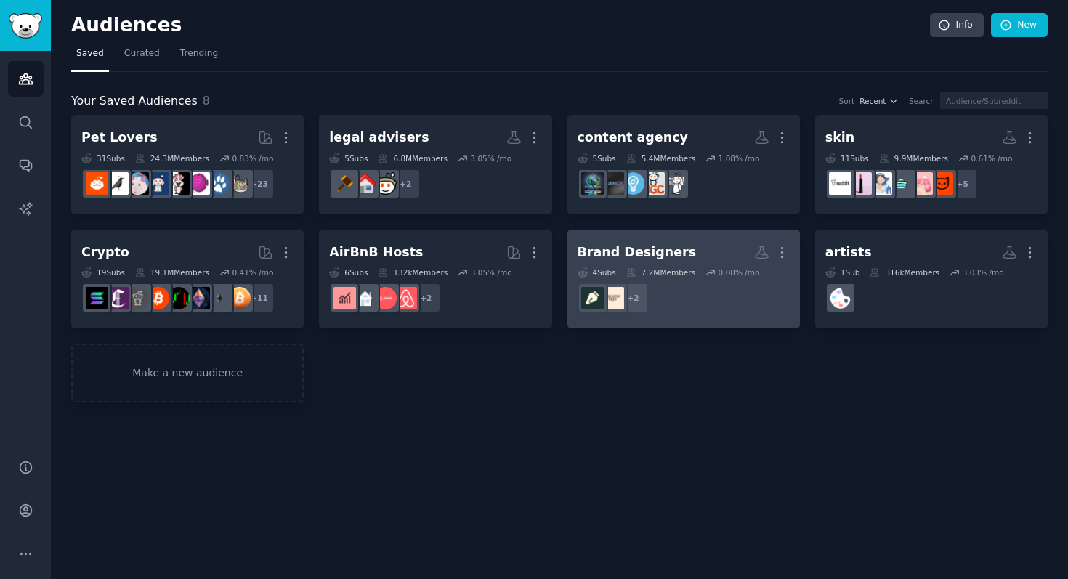
click at [725, 252] on h2 "Brand Designers Custom Audience More" at bounding box center [683, 252] width 212 height 25
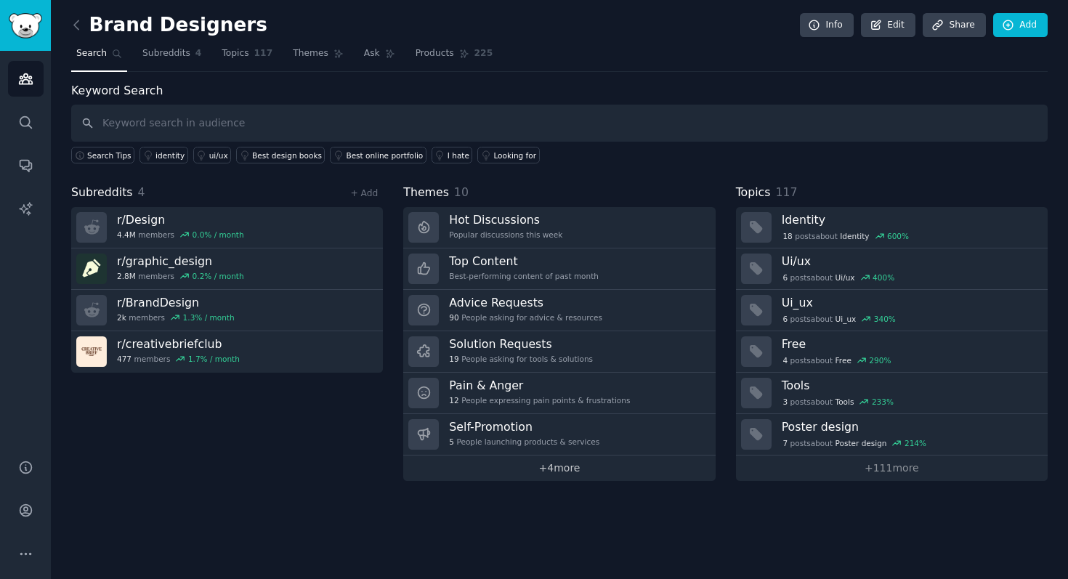
click at [578, 473] on link "+ 4 more" at bounding box center [559, 467] width 312 height 25
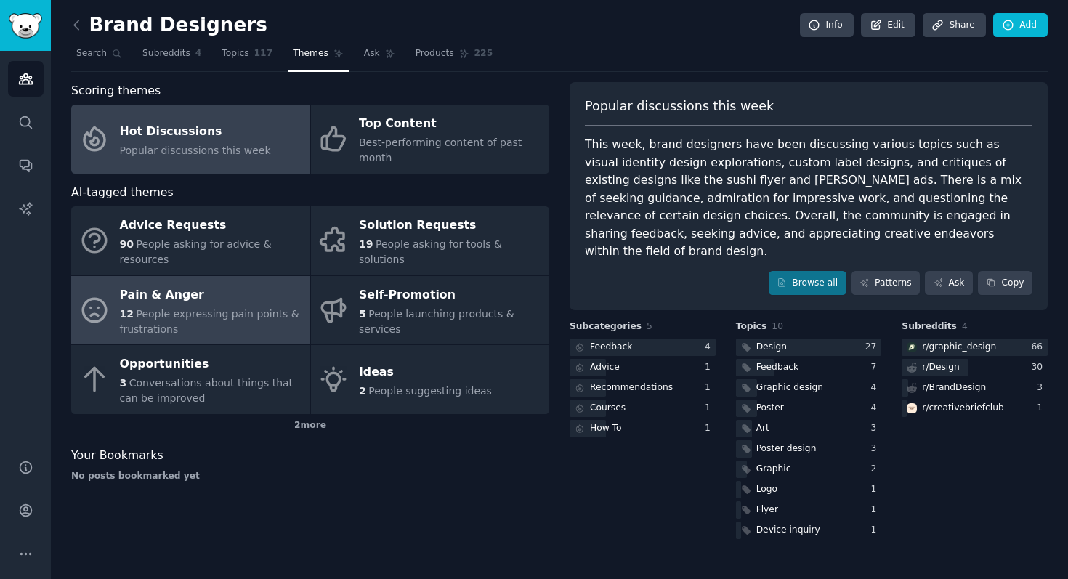
click at [190, 306] on div "12 People expressing pain points & frustrations" at bounding box center [211, 321] width 183 height 31
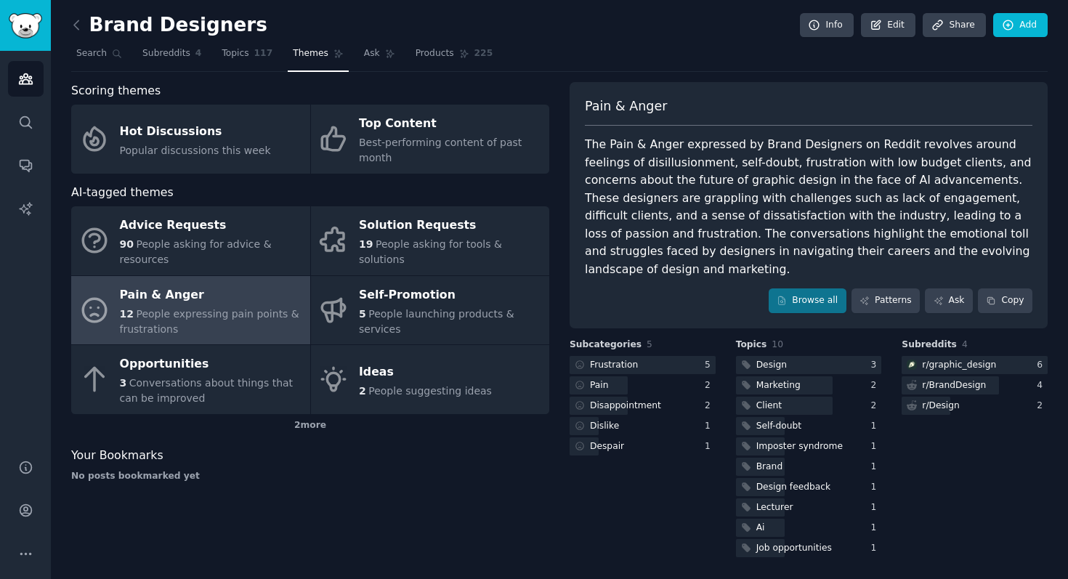
click at [870, 184] on div "The Pain & Anger expressed by Brand Designers on Reddit revolves around feeling…" at bounding box center [808, 207] width 447 height 142
click at [877, 219] on div "The Pain & Anger expressed by Brand Designers on Reddit revolves around feeling…" at bounding box center [808, 207] width 447 height 142
click at [312, 430] on div "2 more" at bounding box center [310, 425] width 478 height 23
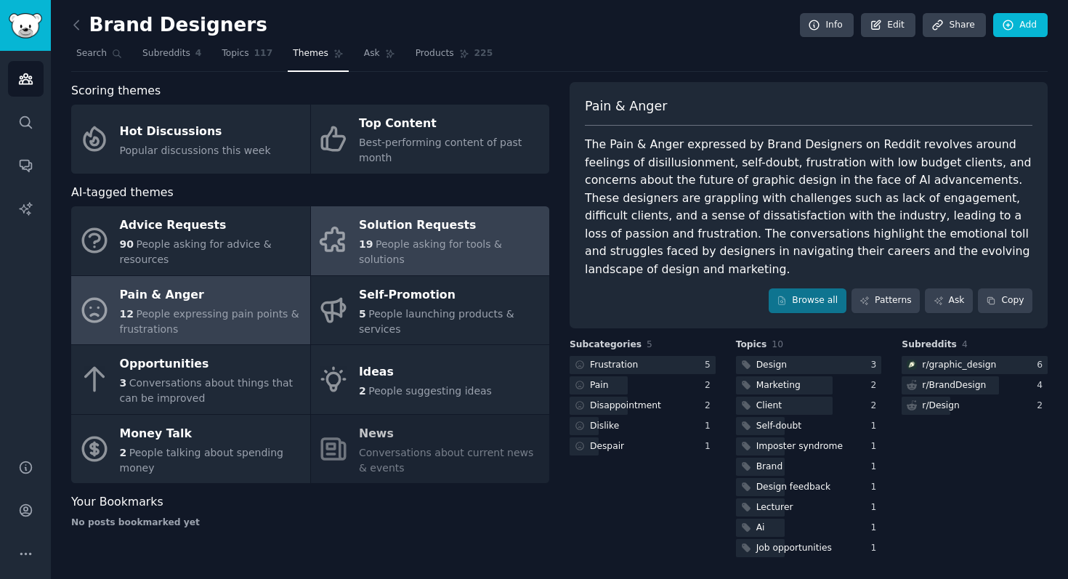
click at [381, 270] on link "Solution Requests 19 People asking for tools & solutions" at bounding box center [430, 240] width 239 height 69
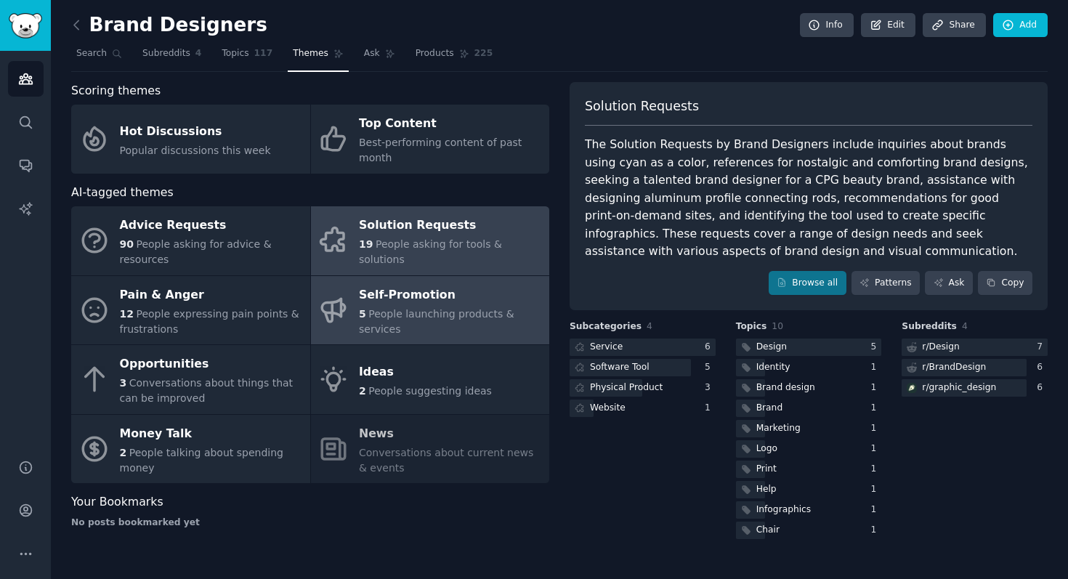
click at [428, 311] on span "People launching products & services" at bounding box center [436, 321] width 155 height 27
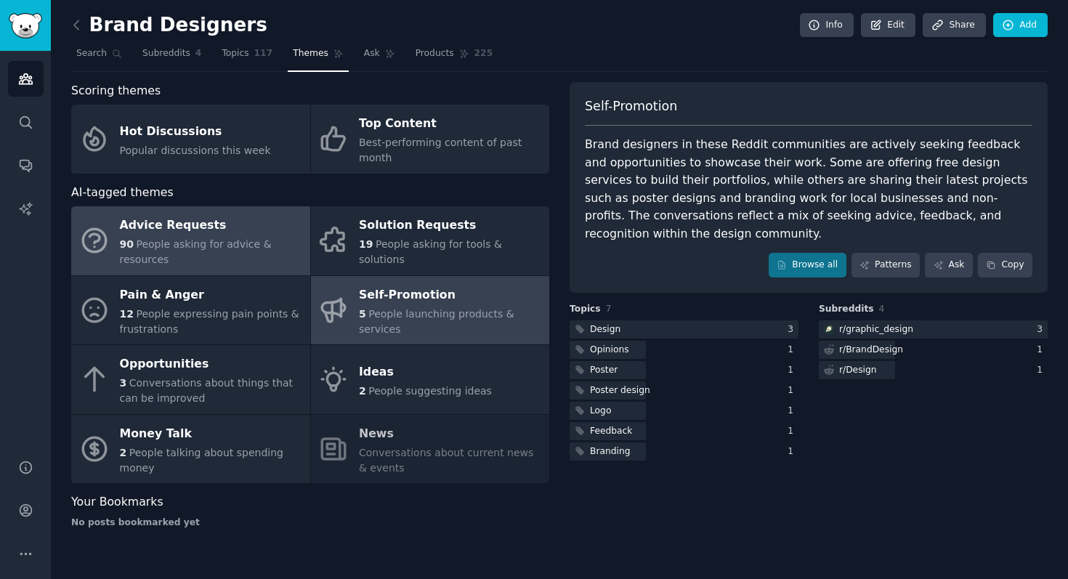
click at [192, 248] on span "People asking for advice & resources" at bounding box center [196, 251] width 152 height 27
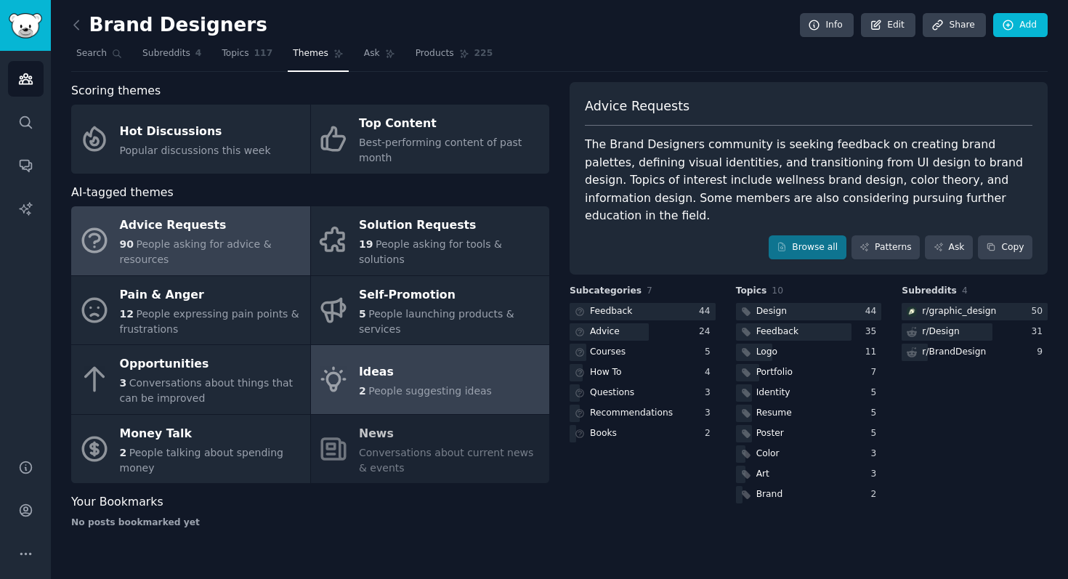
click at [383, 403] on link "Ideas 2 People suggesting ideas" at bounding box center [430, 379] width 239 height 69
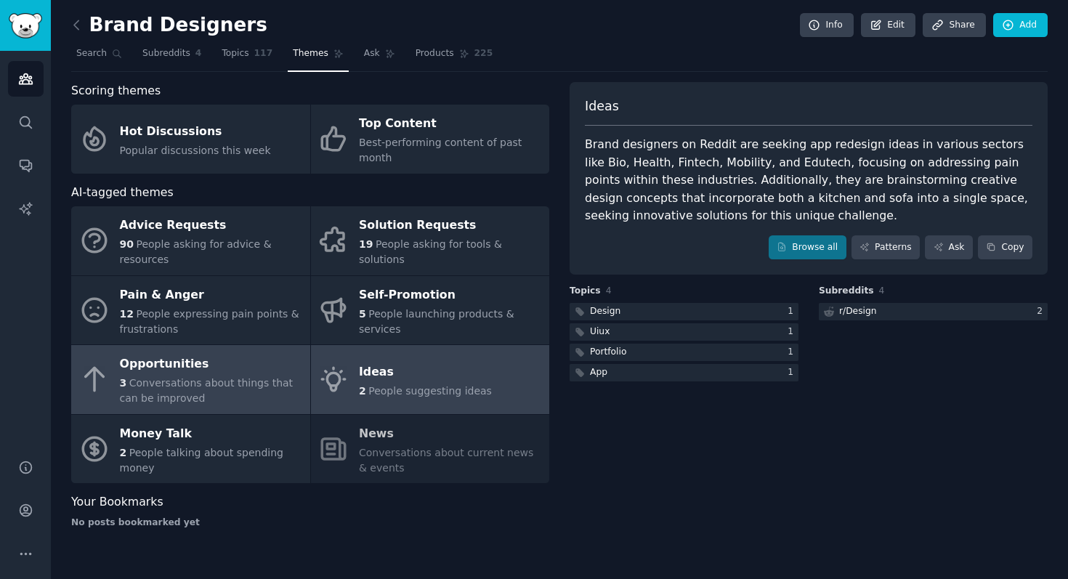
click at [235, 375] on div "3 Conversations about things that can be improved" at bounding box center [211, 390] width 183 height 31
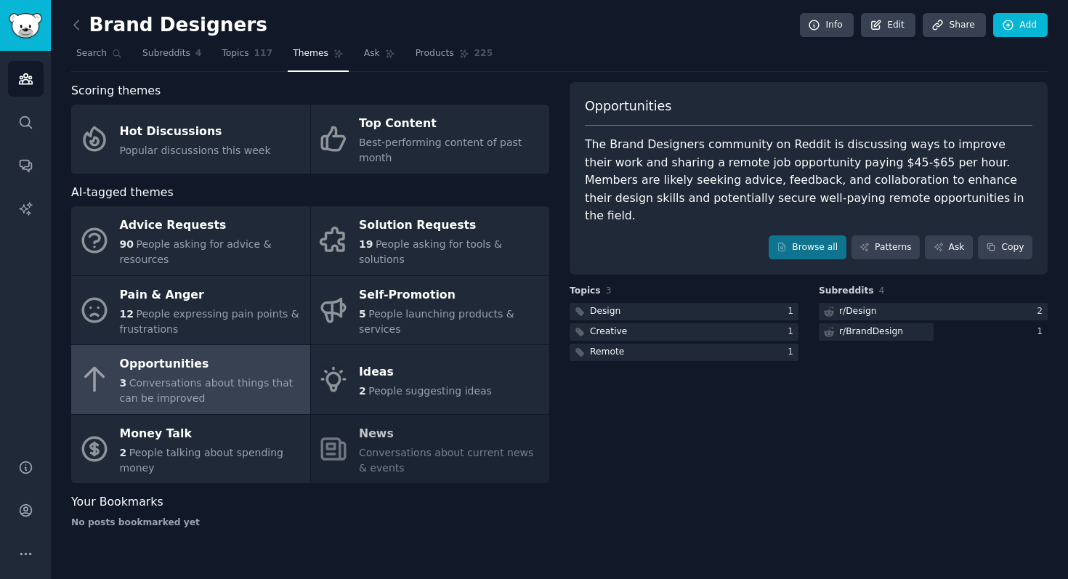
click at [871, 243] on div "Opportunities The Brand Designers community on Reddit is discussing ways to imp…" at bounding box center [808, 178] width 478 height 193
click at [880, 235] on link "Patterns" at bounding box center [885, 247] width 68 height 25
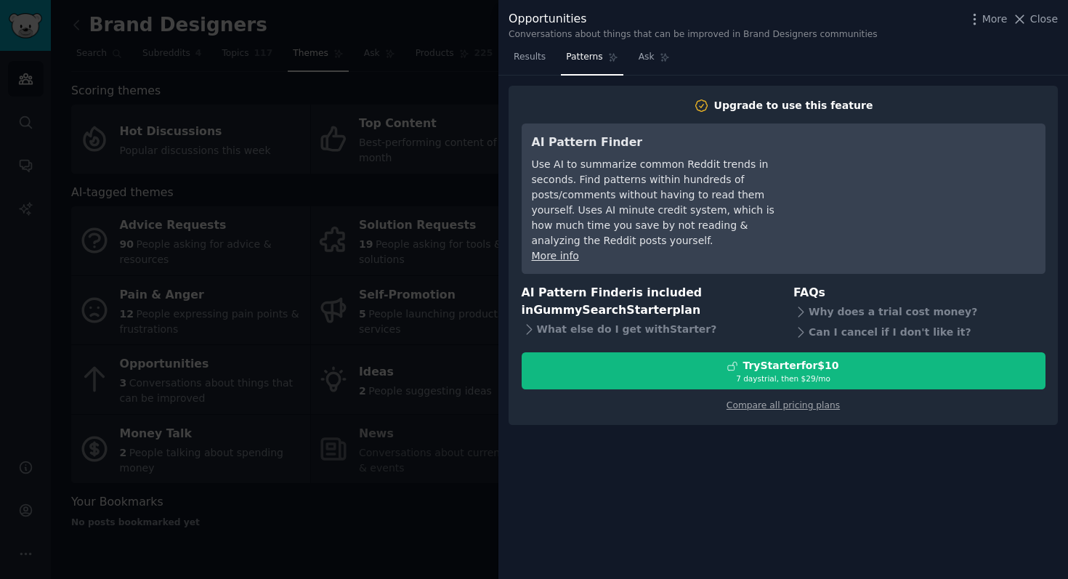
click at [407, 476] on div at bounding box center [534, 289] width 1068 height 579
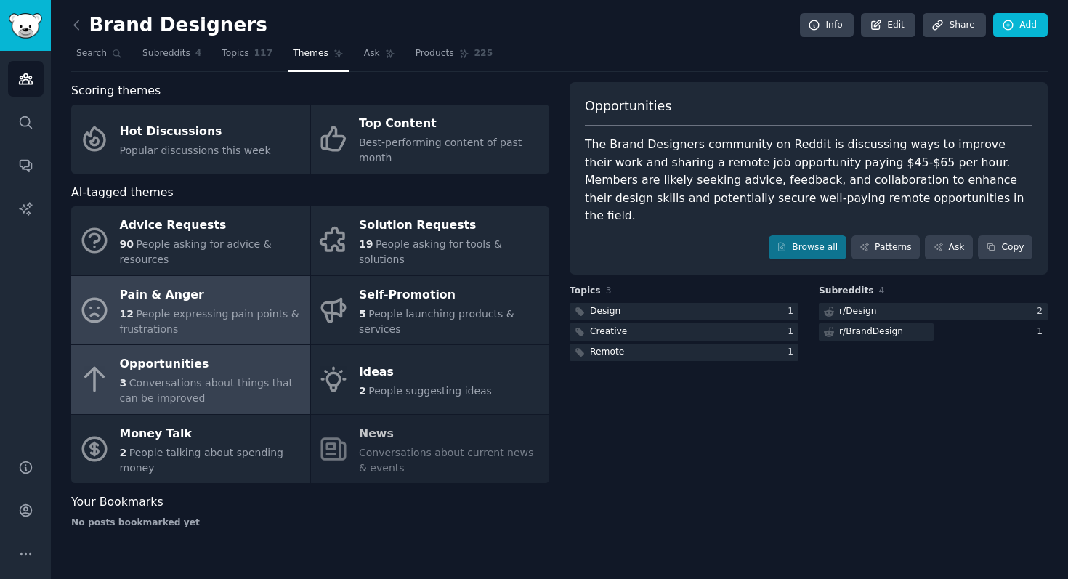
click at [224, 320] on div "12 People expressing pain points & frustrations" at bounding box center [211, 321] width 183 height 31
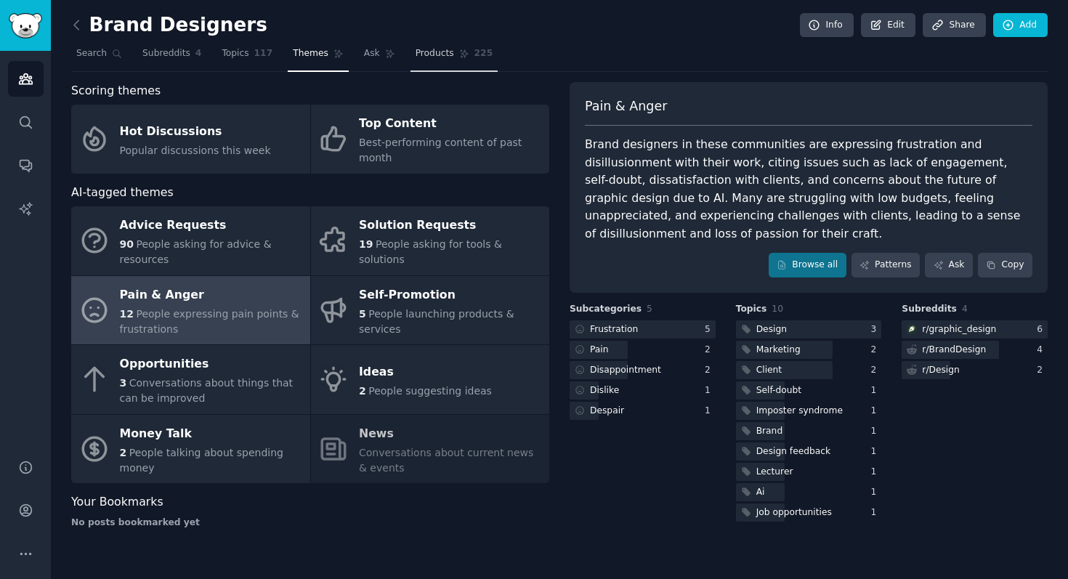
click at [489, 46] on link "Products 225" at bounding box center [453, 57] width 87 height 30
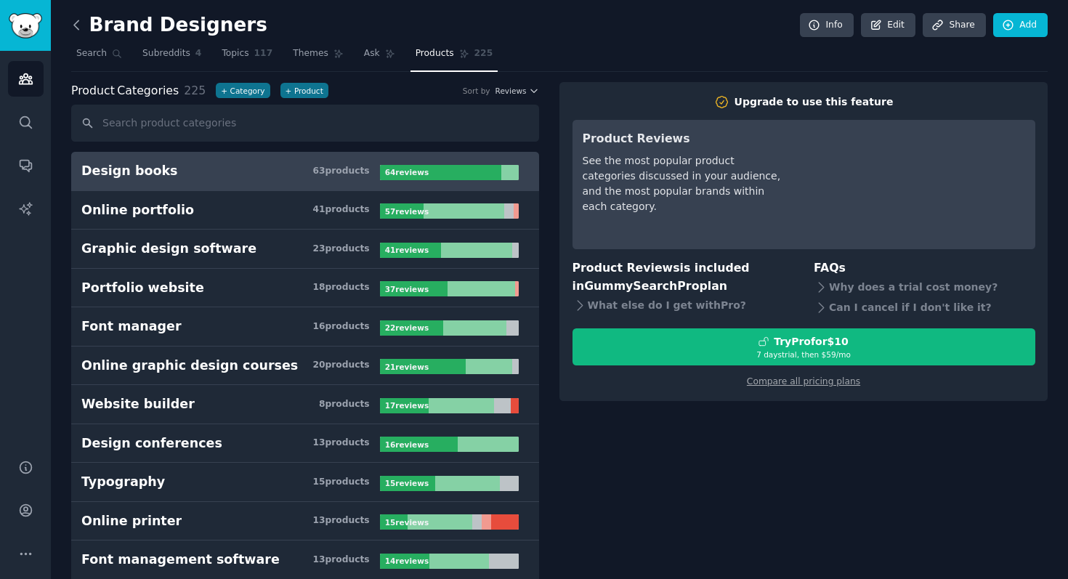
click at [79, 24] on icon at bounding box center [76, 24] width 15 height 15
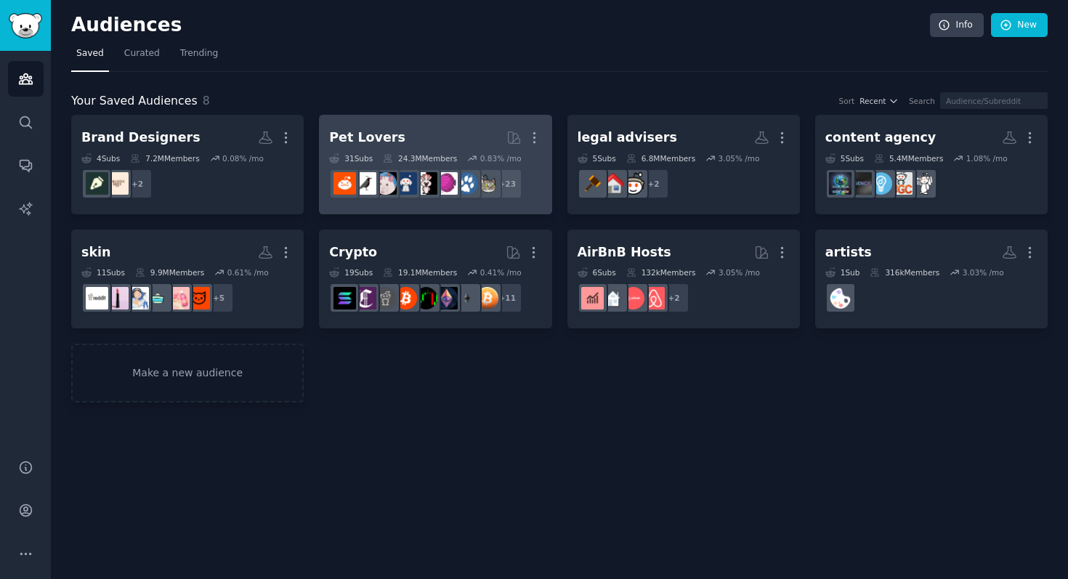
click at [443, 136] on h2 "Pet Lovers More" at bounding box center [435, 137] width 212 height 25
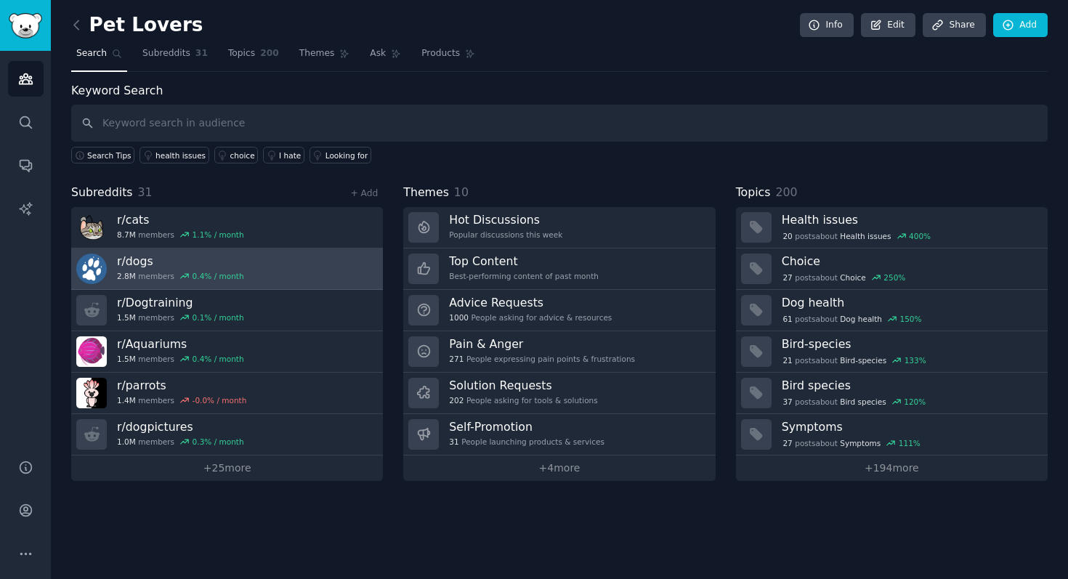
click at [349, 277] on link "r/ dogs 2.8M members 0.4 % / month" at bounding box center [227, 268] width 312 height 41
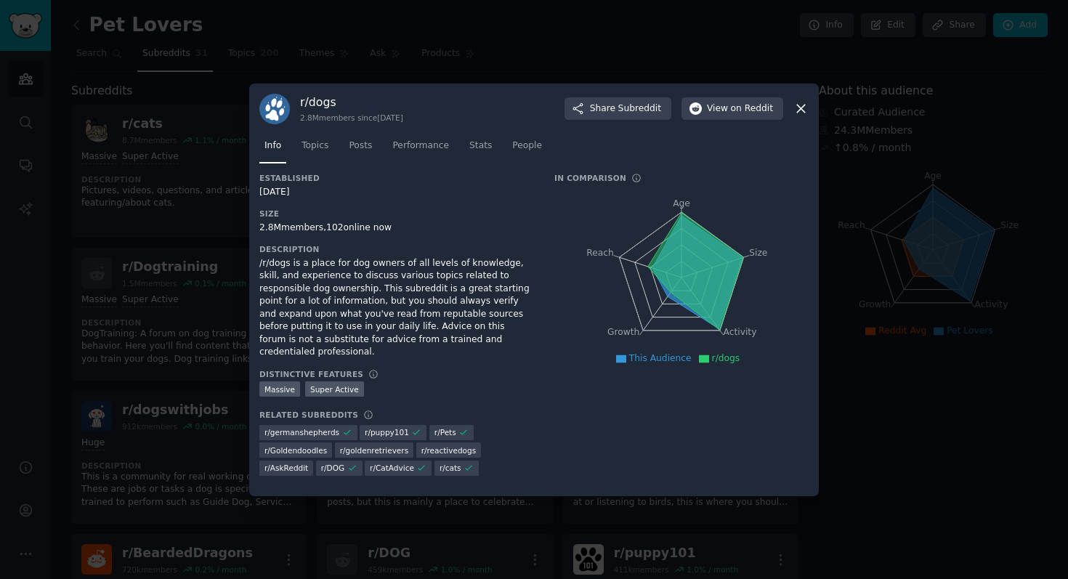
click at [789, 118] on div "r/ dogs 2.8M members since 03/14/2008 Share Subreddit View on Reddit" at bounding box center [533, 109] width 549 height 31
click at [802, 116] on icon at bounding box center [800, 108] width 15 height 15
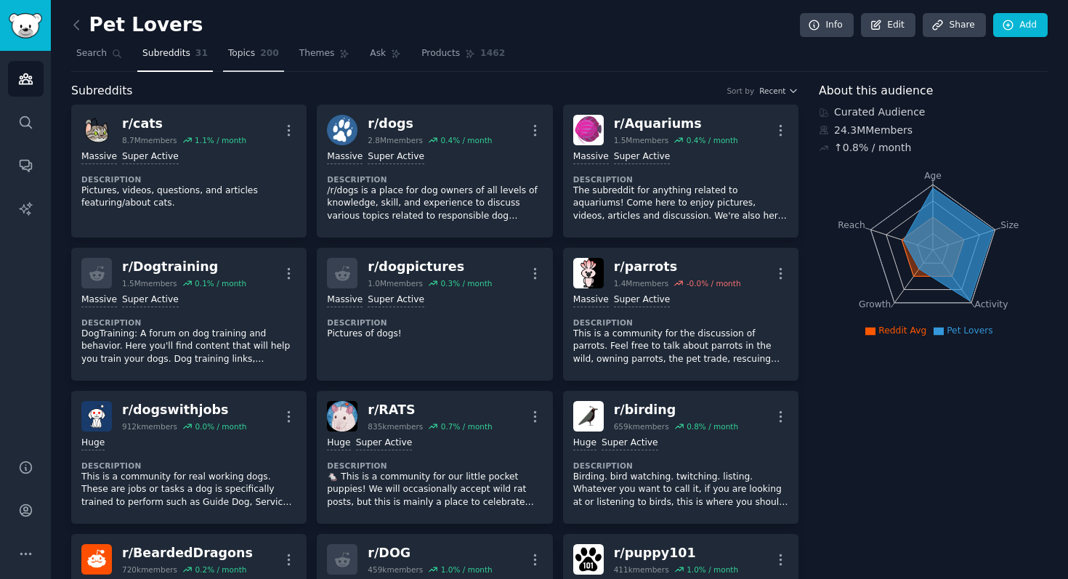
click at [244, 60] on link "Topics 200" at bounding box center [253, 57] width 61 height 30
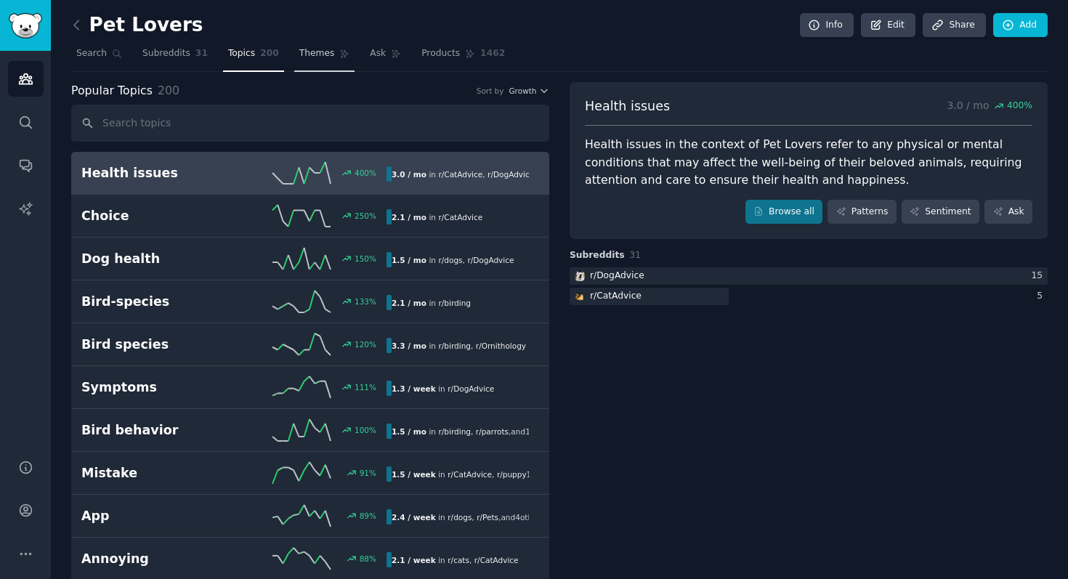
click at [326, 62] on link "Themes" at bounding box center [324, 57] width 61 height 30
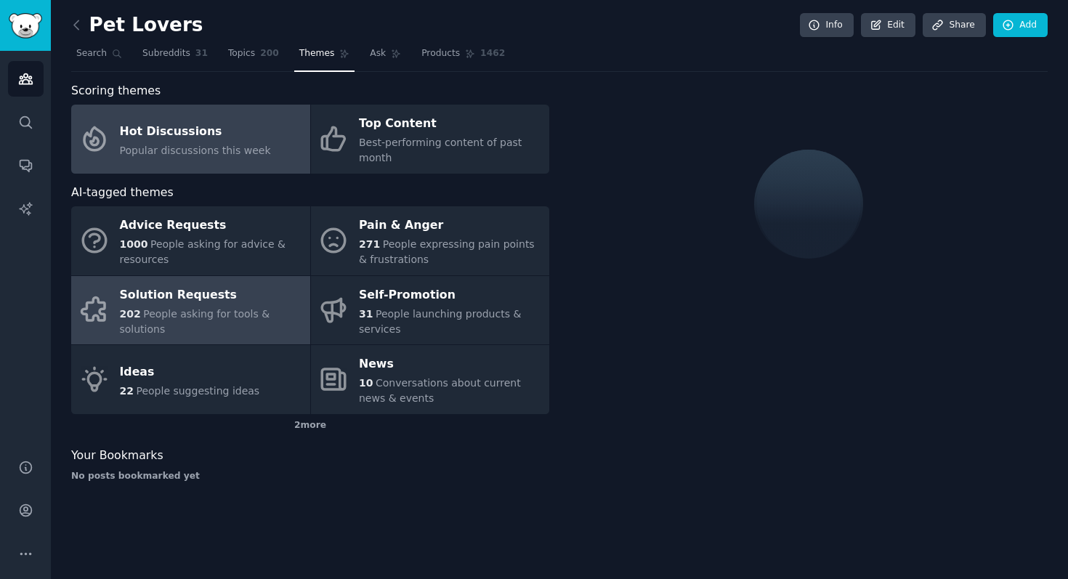
click at [229, 301] on div "Solution Requests" at bounding box center [211, 294] width 183 height 23
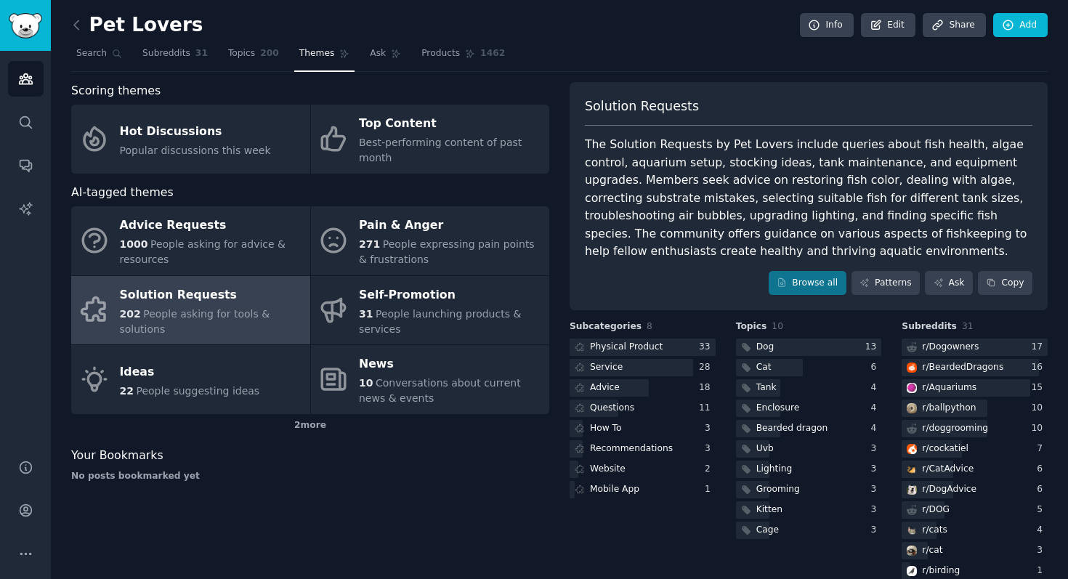
scroll to position [23, 0]
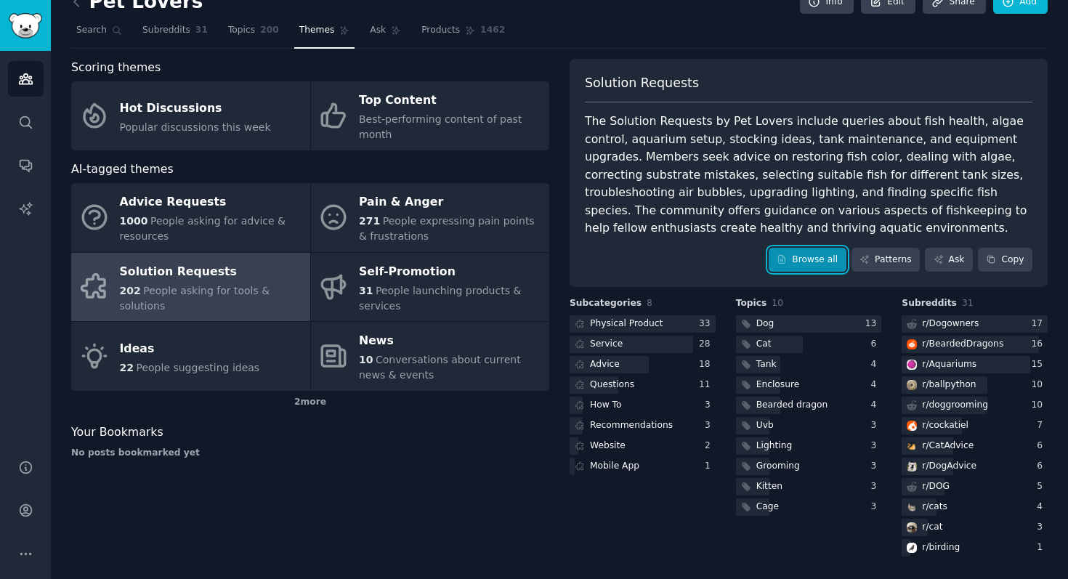
click at [815, 263] on link "Browse all" at bounding box center [807, 260] width 78 height 25
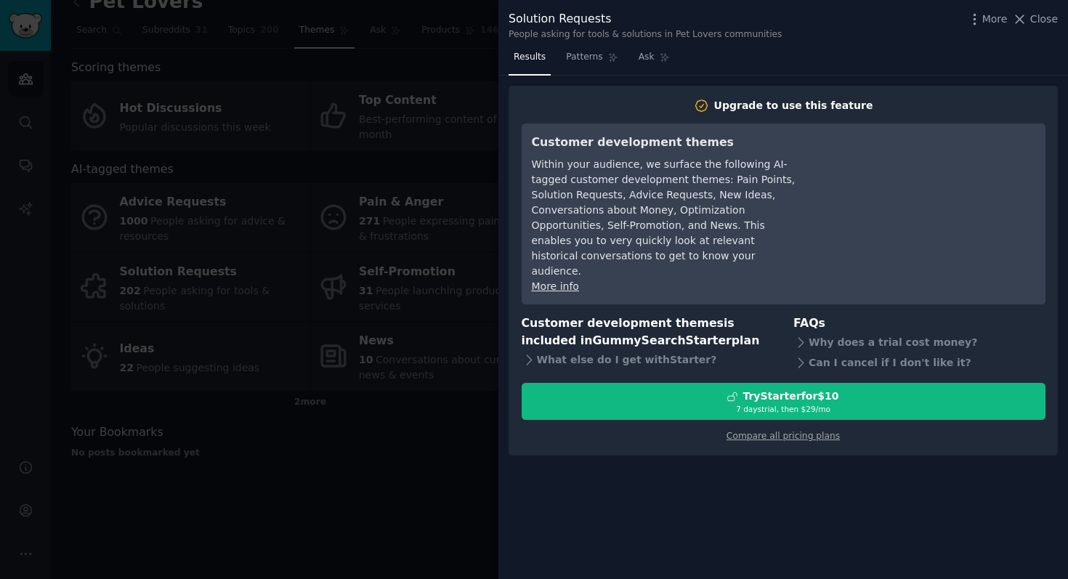
click at [463, 367] on div at bounding box center [534, 289] width 1068 height 579
